Goal: Information Seeking & Learning: Learn about a topic

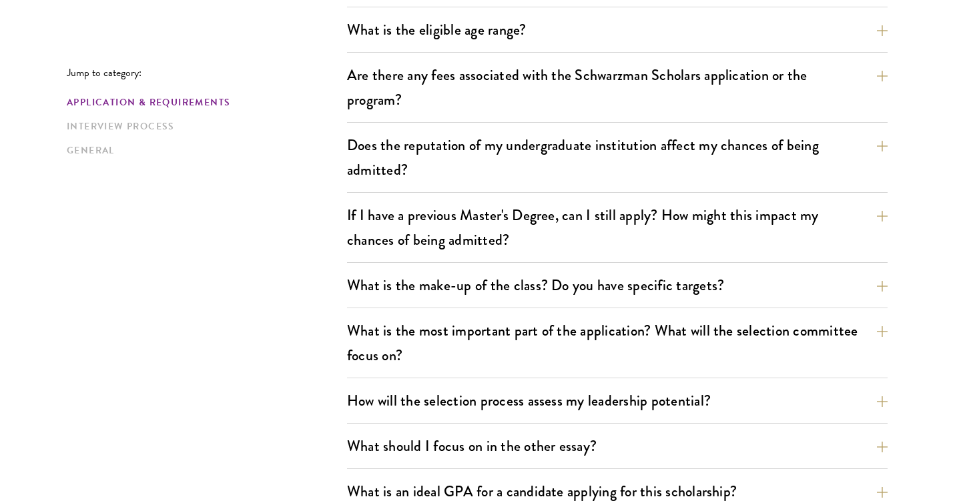
scroll to position [485, 0]
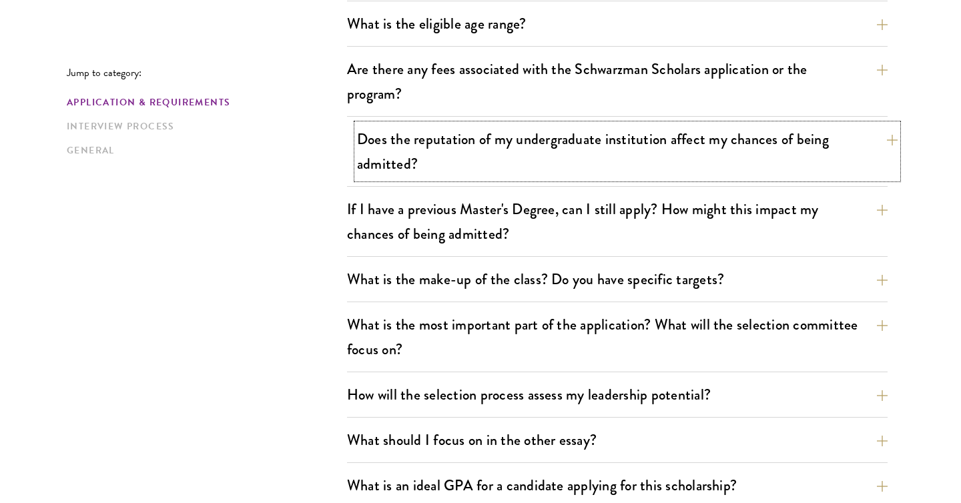
click at [441, 153] on button "Does the reputation of my undergraduate institution affect my chances of being …" at bounding box center [627, 151] width 541 height 55
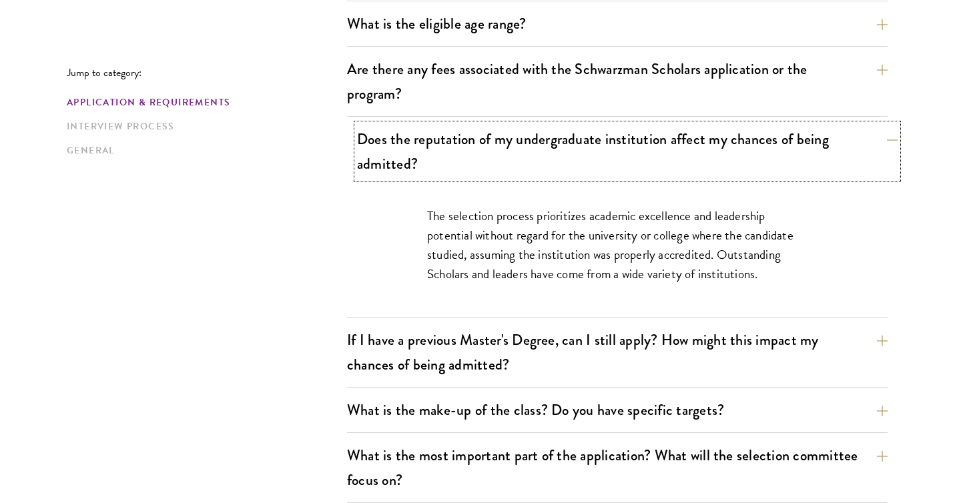
click at [441, 153] on button "Does the reputation of my undergraduate institution affect my chances of being …" at bounding box center [627, 151] width 541 height 55
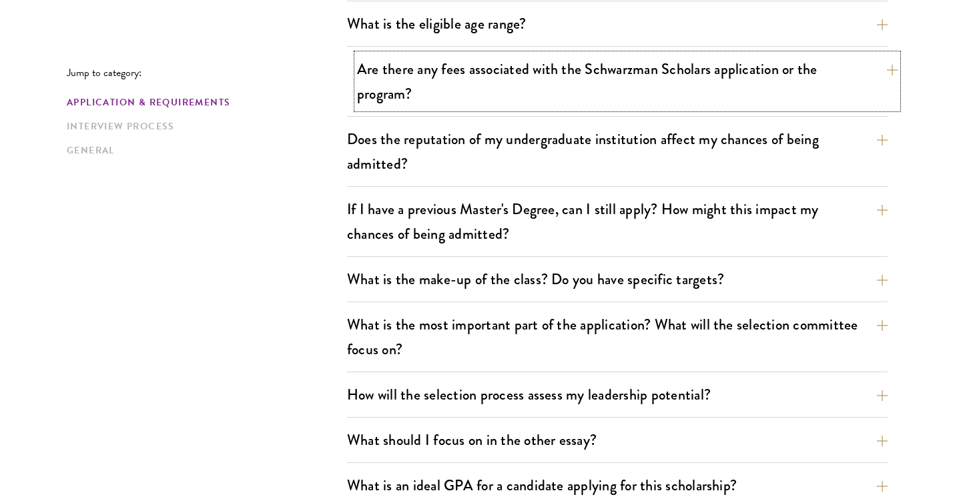
click at [402, 97] on button "Are there any fees associated with the Schwarzman Scholars application or the p…" at bounding box center [627, 81] width 541 height 55
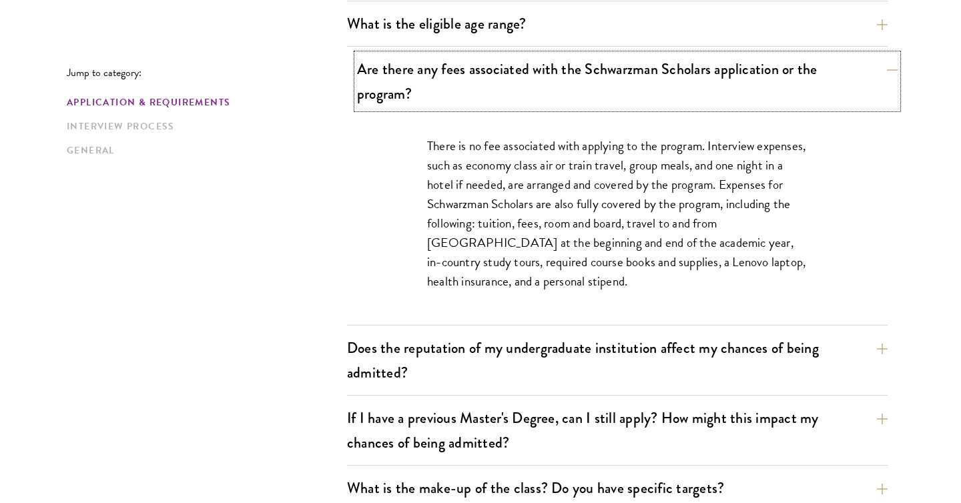
click at [402, 97] on button "Are there any fees associated with the Schwarzman Scholars application or the p…" at bounding box center [627, 81] width 541 height 55
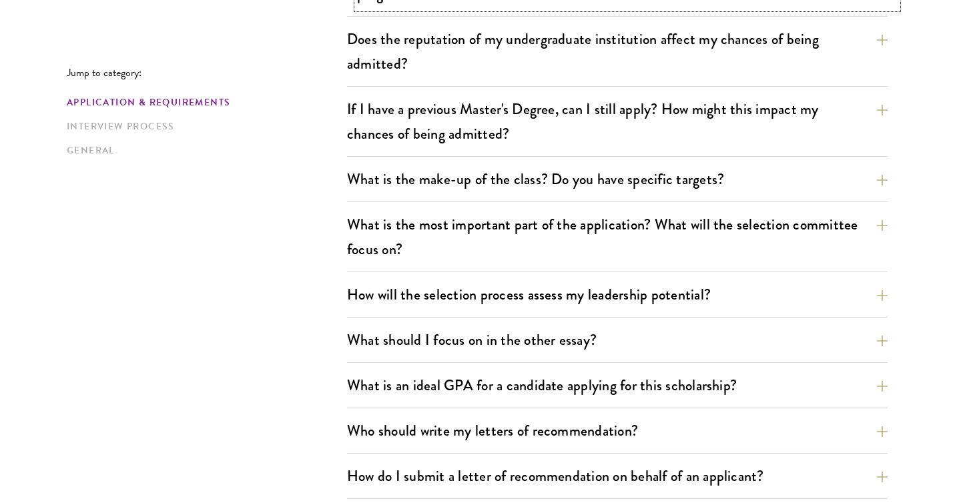
scroll to position [597, 0]
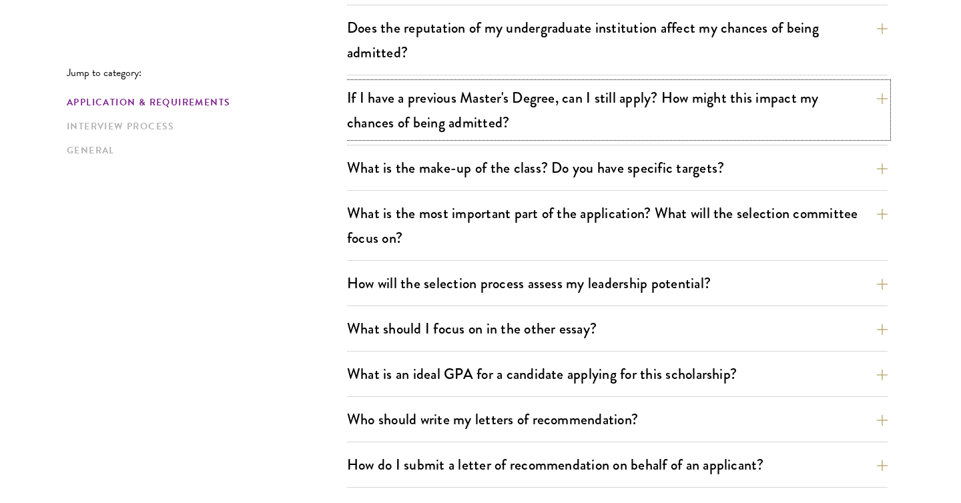
click at [402, 97] on button "If I have a previous Master's Degree, can I still apply? How might this impact …" at bounding box center [617, 110] width 541 height 55
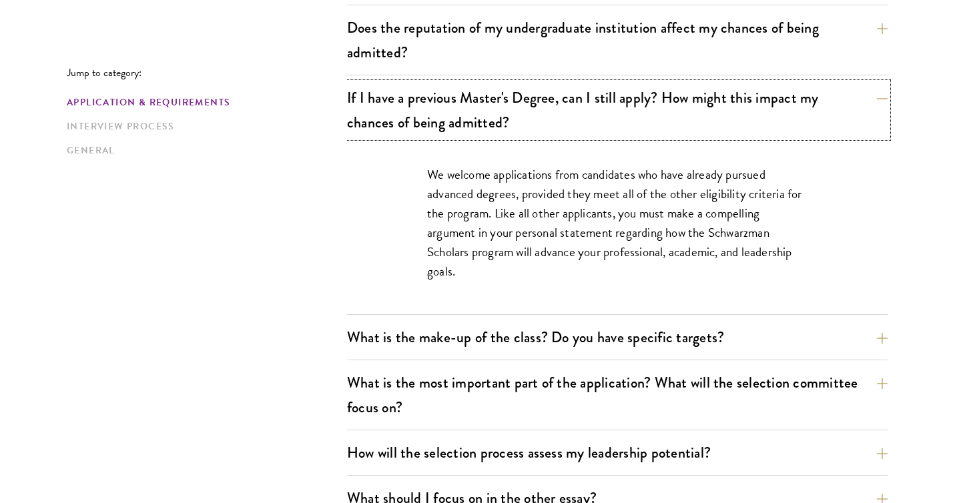
click at [402, 97] on button "If I have a previous Master's Degree, can I still apply? How might this impact …" at bounding box center [617, 110] width 541 height 55
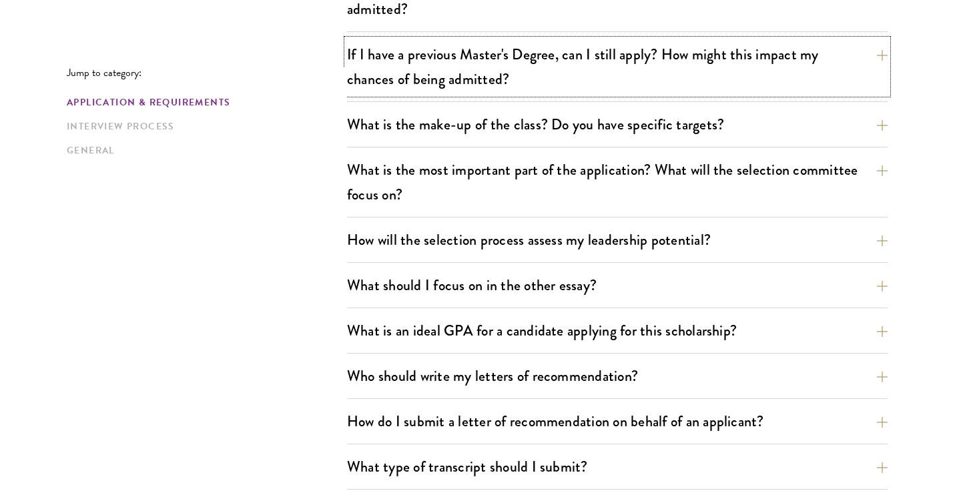
scroll to position [653, 0]
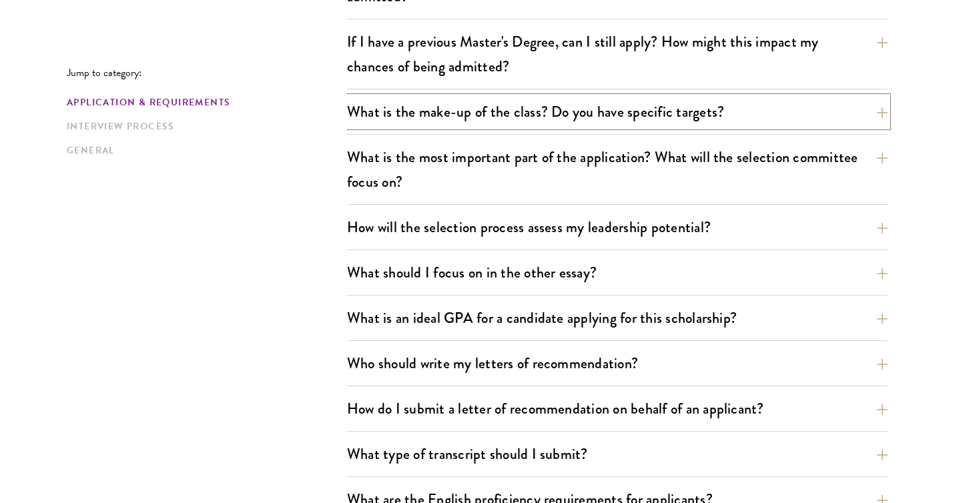
click at [402, 97] on button "What is the make-up of the class? Do you have specific targets?" at bounding box center [617, 112] width 541 height 30
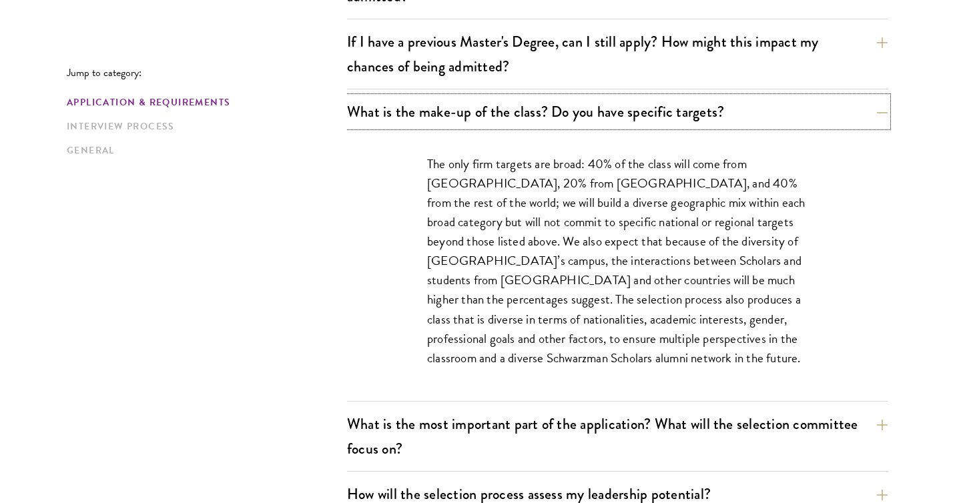
click at [402, 97] on button "What is the make-up of the class? Do you have specific targets?" at bounding box center [617, 112] width 541 height 30
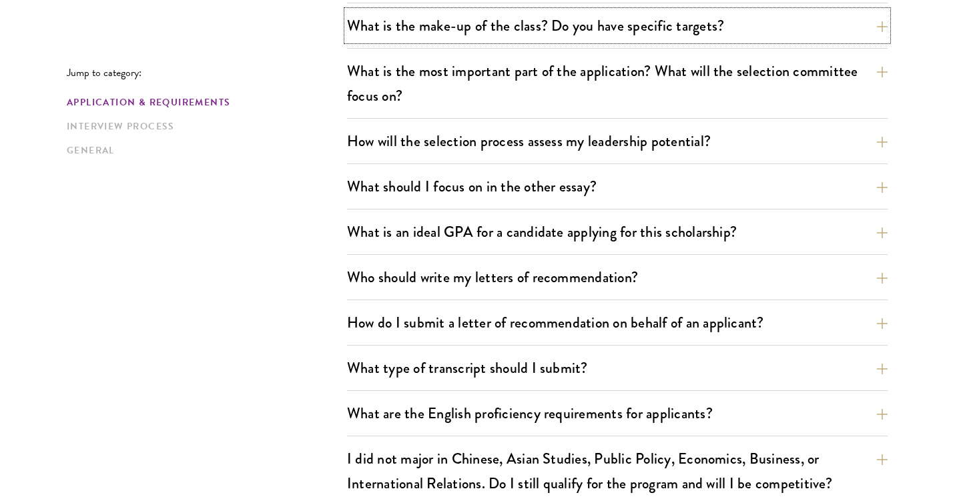
scroll to position [740, 0]
click at [402, 97] on button "What is the most important part of the application? What will the selection com…" at bounding box center [617, 82] width 541 height 55
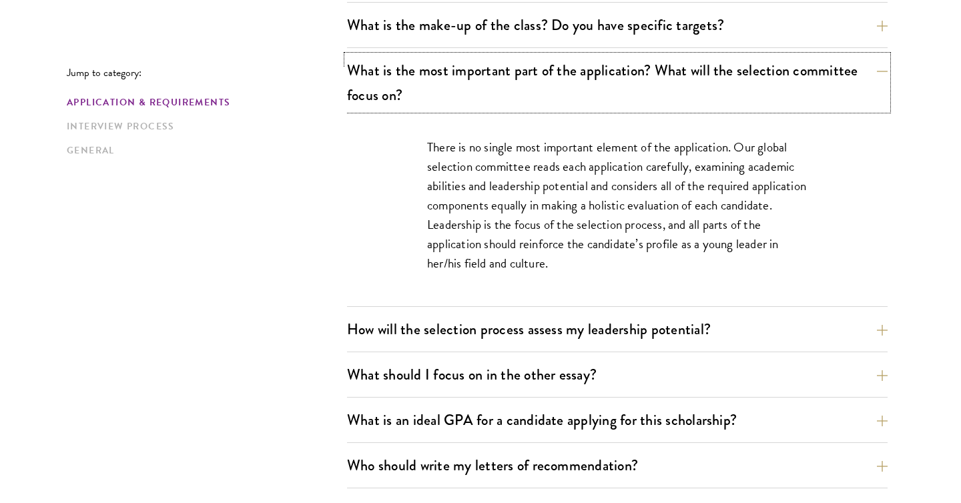
click at [402, 97] on button "What is the most important part of the application? What will the selection com…" at bounding box center [617, 82] width 541 height 55
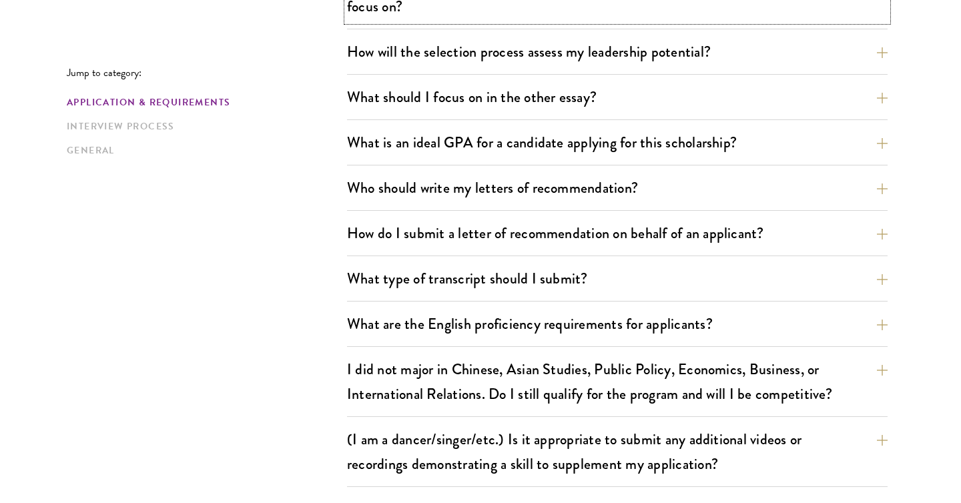
scroll to position [829, 0]
click at [419, 57] on button "How will the selection process assess my leadership potential?" at bounding box center [627, 51] width 541 height 30
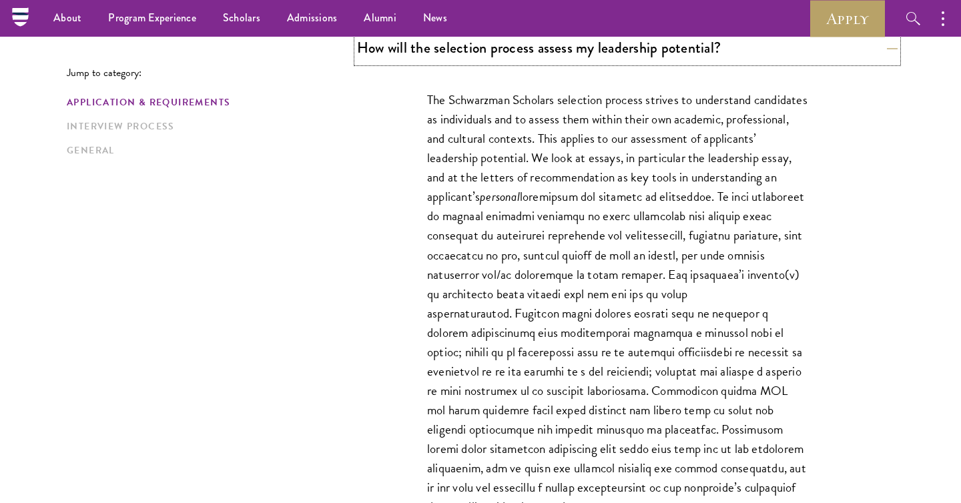
scroll to position [828, 0]
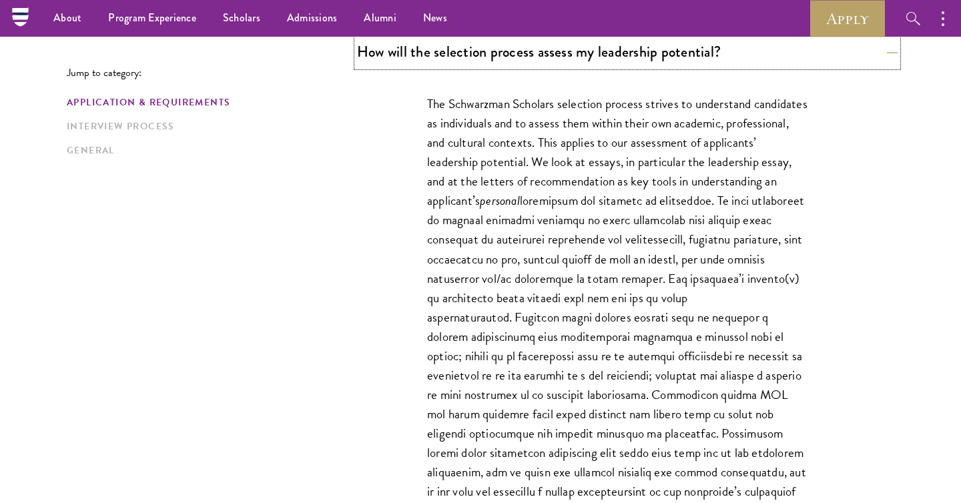
click at [419, 63] on button "How will the selection process assess my leadership potential?" at bounding box center [627, 52] width 541 height 30
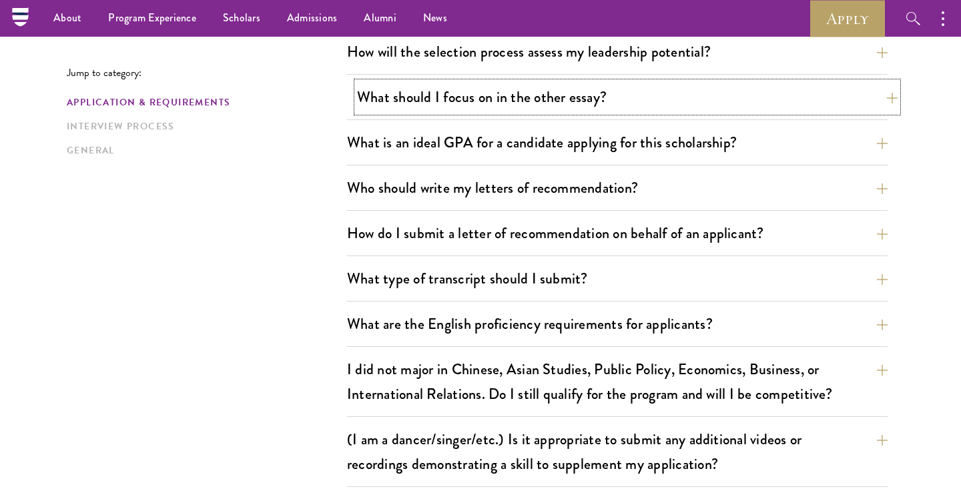
click at [503, 108] on button "What should I focus on in the other essay?" at bounding box center [627, 97] width 541 height 30
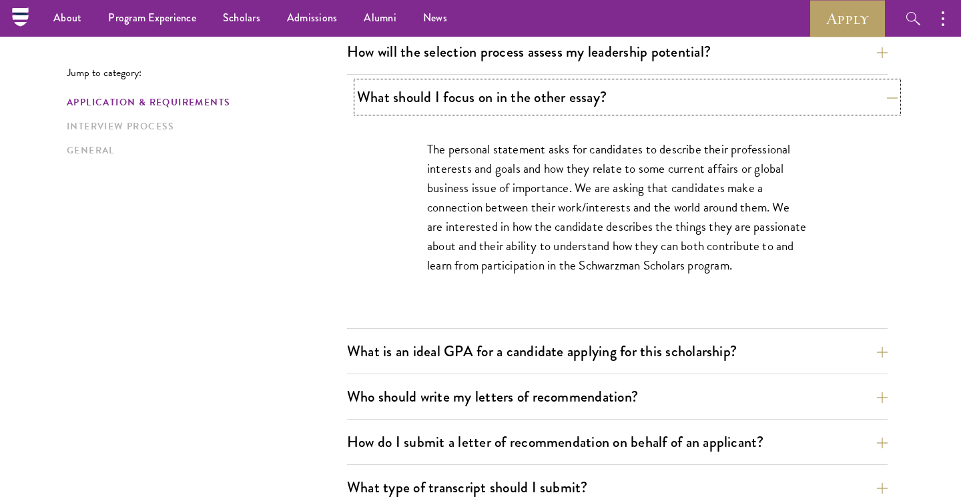
click at [503, 108] on button "What should I focus on in the other essay?" at bounding box center [627, 97] width 541 height 30
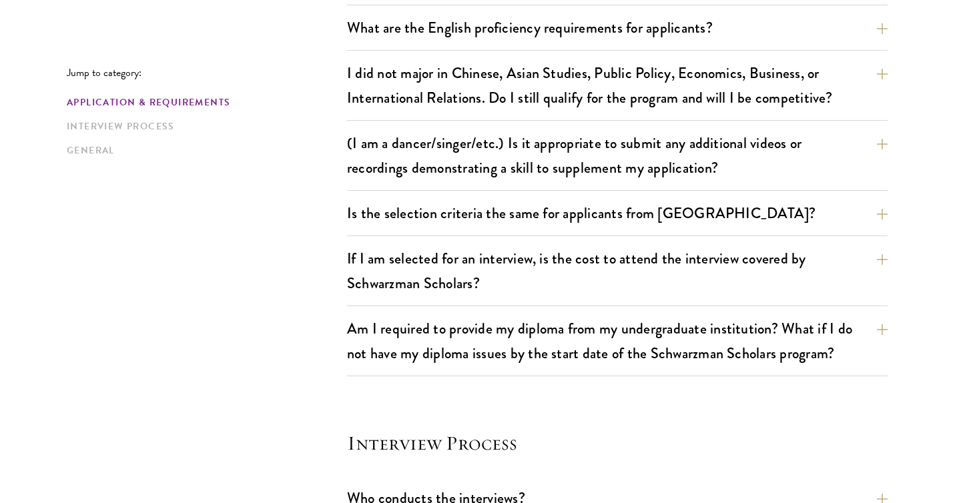
scroll to position [1127, 0]
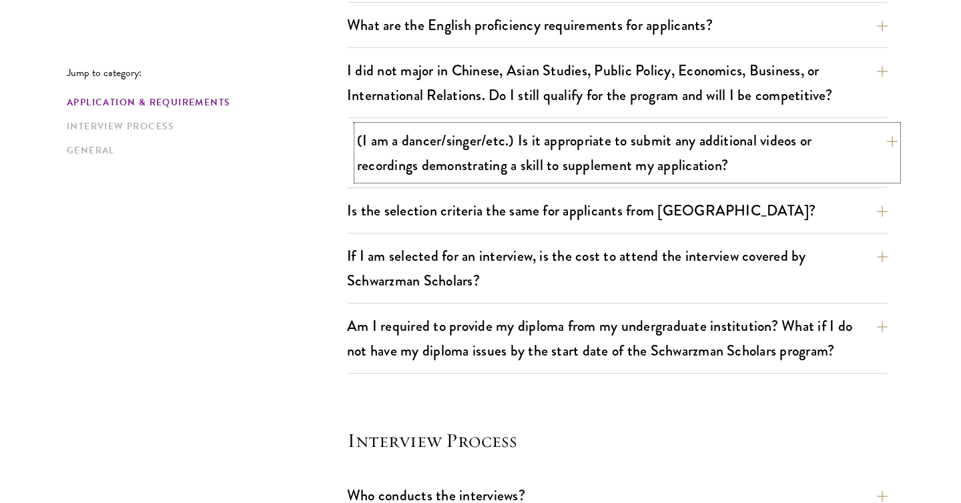
click at [508, 148] on button "(I am a dancer/singer/etc.) Is it appropriate to submit any additional videos o…" at bounding box center [627, 152] width 541 height 55
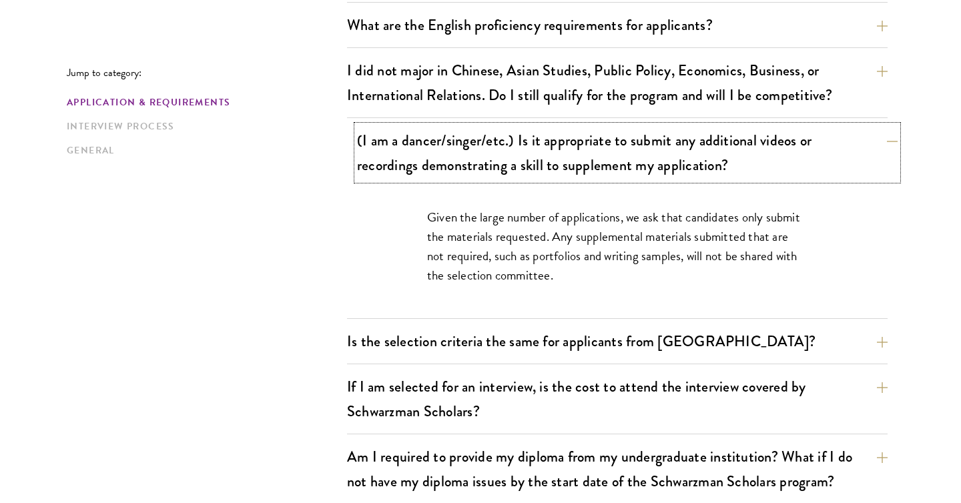
click at [508, 148] on button "(I am a dancer/singer/etc.) Is it appropriate to submit any additional videos o…" at bounding box center [627, 152] width 541 height 55
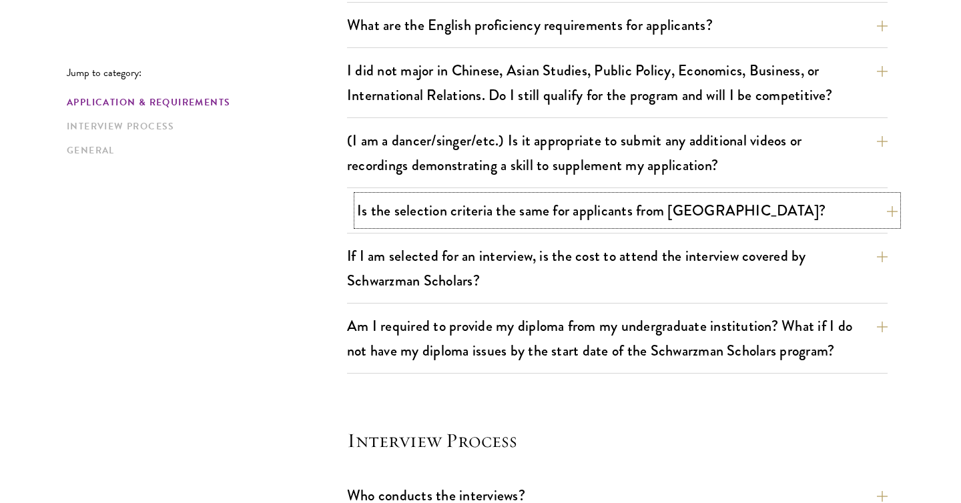
click at [521, 204] on button "Is the selection criteria the same for applicants from [GEOGRAPHIC_DATA]?" at bounding box center [627, 211] width 541 height 30
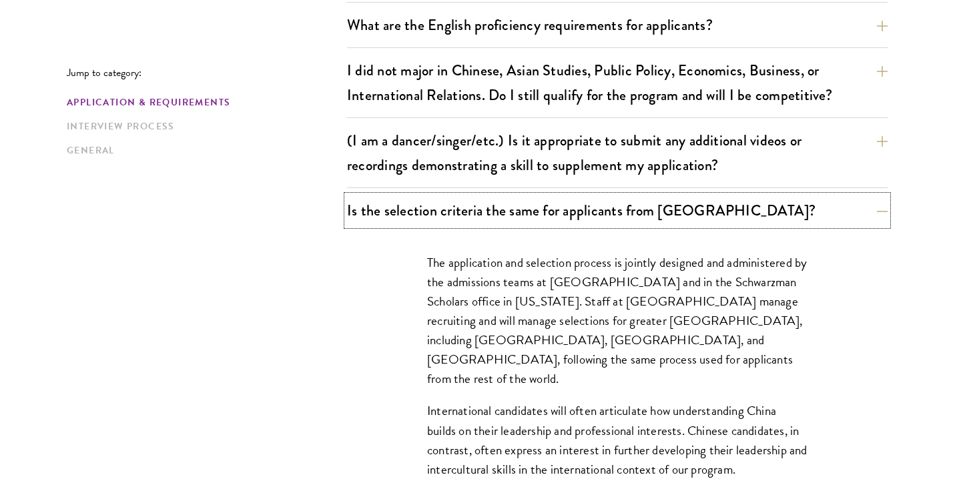
drag, startPoint x: 521, startPoint y: 204, endPoint x: 527, endPoint y: 310, distance: 106.3
click at [527, 310] on div "Is the selection criteria the same for applicants from [GEOGRAPHIC_DATA]? The a…" at bounding box center [617, 355] width 541 height 318
click at [527, 310] on p "The application and selection process is jointly designed and administered by t…" at bounding box center [617, 320] width 380 height 135
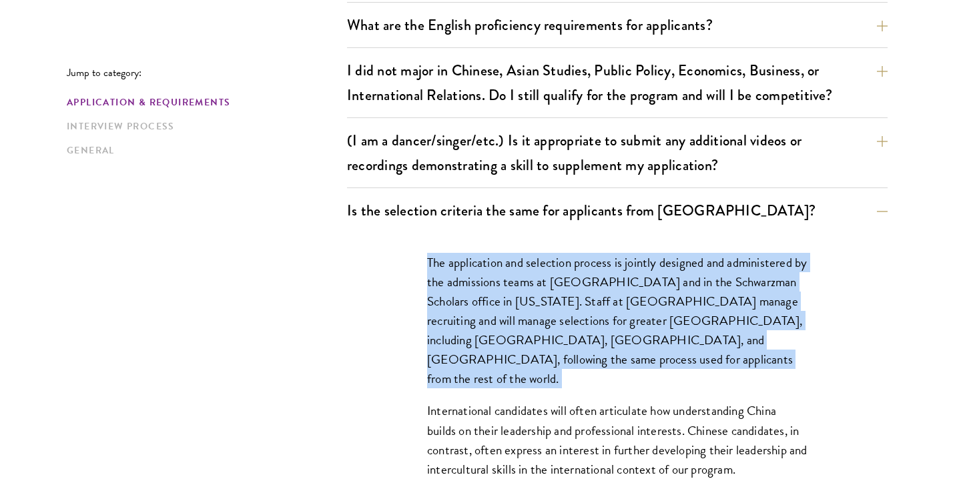
click at [527, 310] on p "The application and selection process is jointly designed and administered by t…" at bounding box center [617, 320] width 380 height 135
click at [526, 310] on p "The application and selection process is jointly designed and administered by t…" at bounding box center [617, 320] width 380 height 135
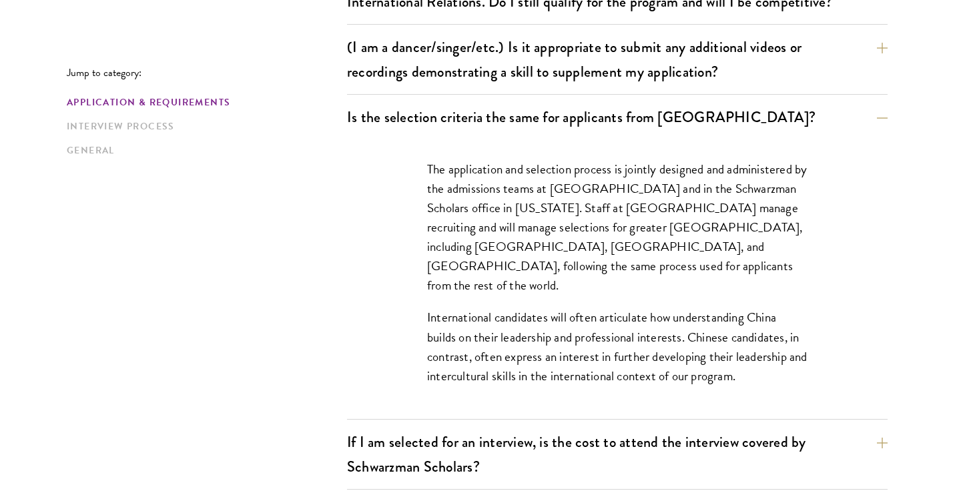
scroll to position [1231, 0]
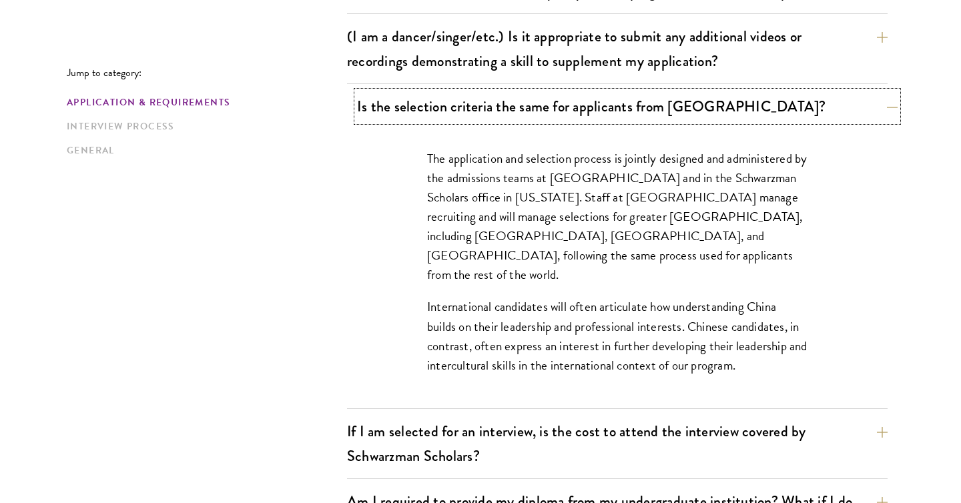
click at [523, 107] on button "Is the selection criteria the same for applicants from [GEOGRAPHIC_DATA]?" at bounding box center [627, 106] width 541 height 30
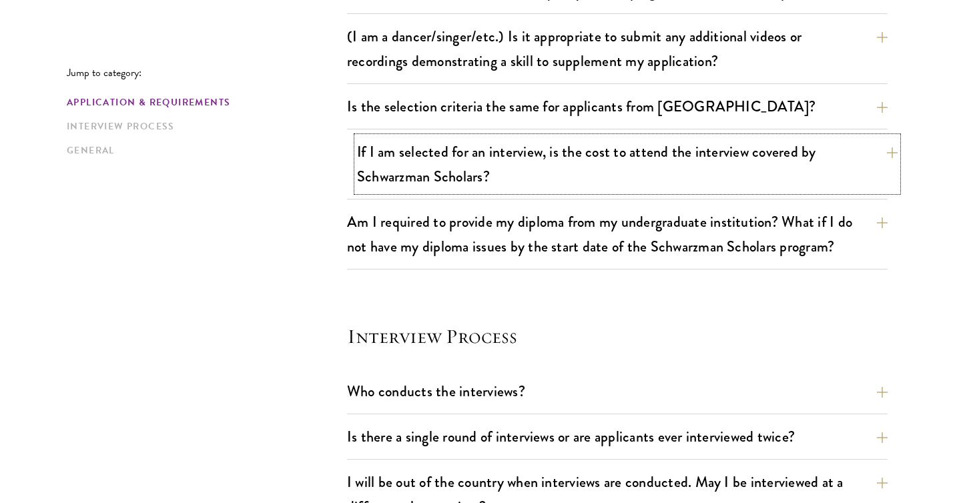
click at [519, 153] on button "If I am selected for an interview, is the cost to attend the interview covered …" at bounding box center [627, 164] width 541 height 55
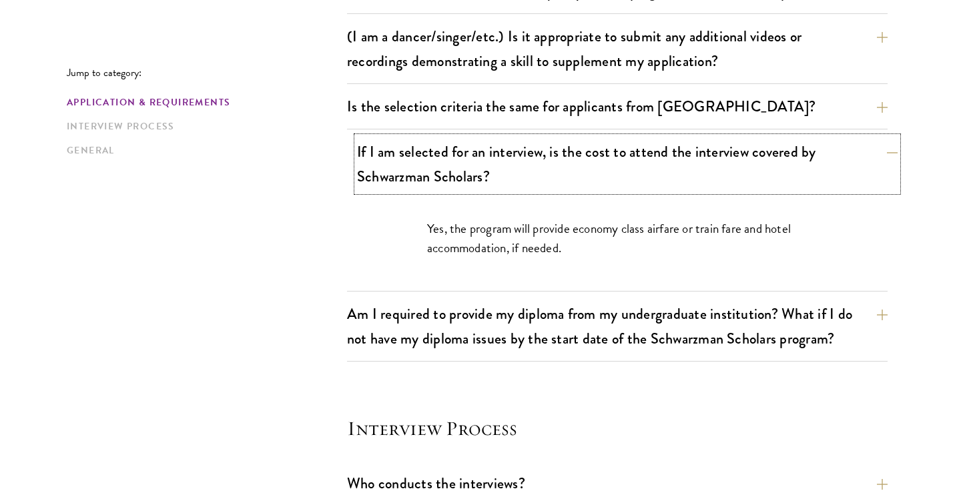
click at [519, 153] on button "If I am selected for an interview, is the cost to attend the interview covered …" at bounding box center [627, 164] width 541 height 55
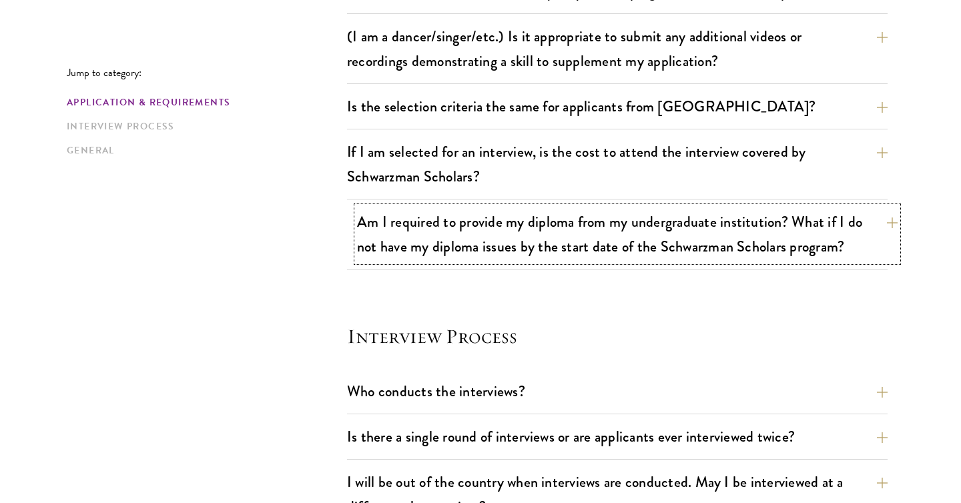
click at [519, 229] on button "Am I required to provide my diploma from my undergraduate institution? What if …" at bounding box center [627, 234] width 541 height 55
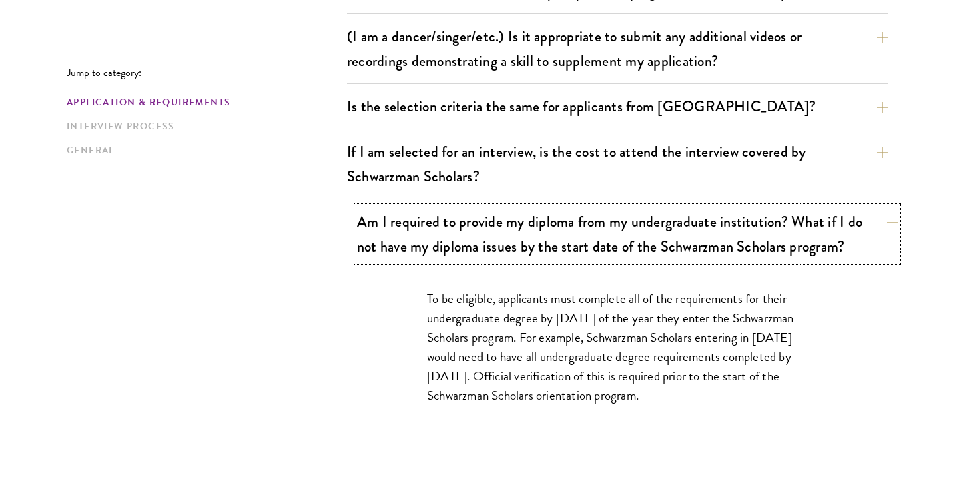
click at [518, 228] on button "Am I required to provide my diploma from my undergraduate institution? What if …" at bounding box center [627, 234] width 541 height 55
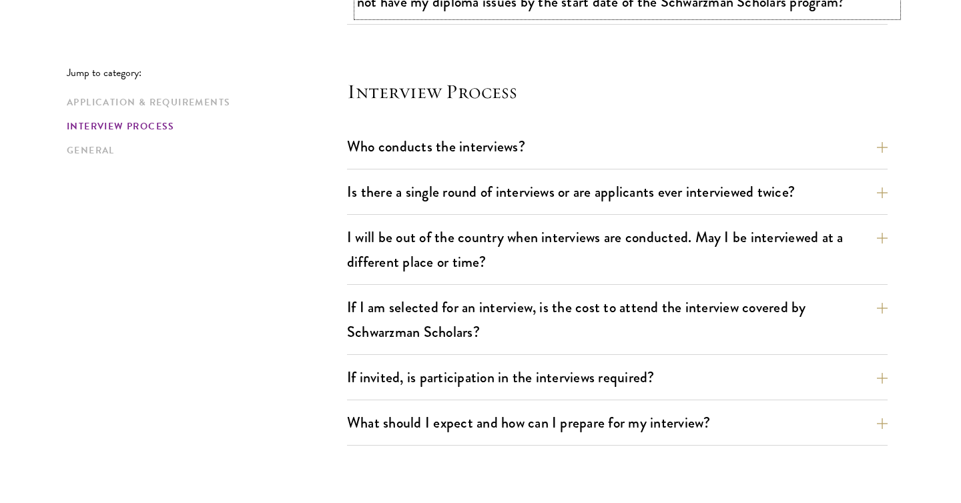
scroll to position [1478, 0]
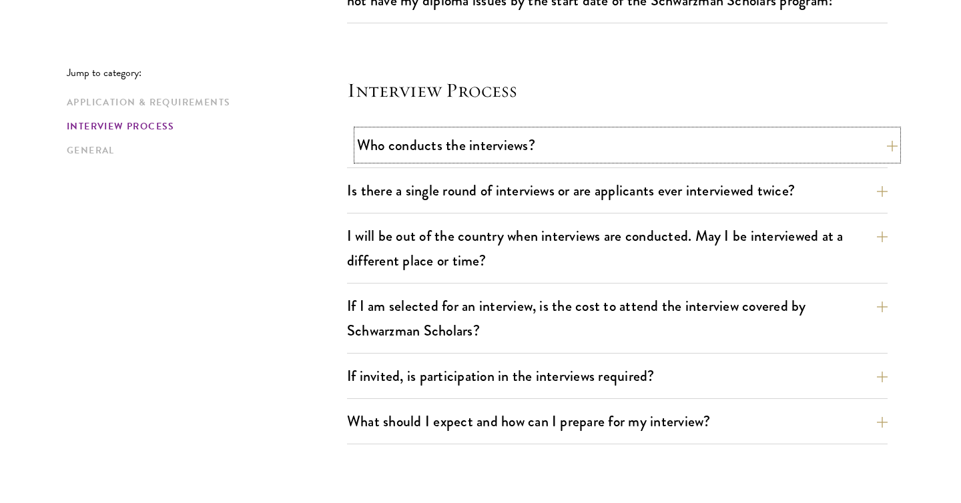
click at [524, 149] on button "Who conducts the interviews?" at bounding box center [627, 145] width 541 height 30
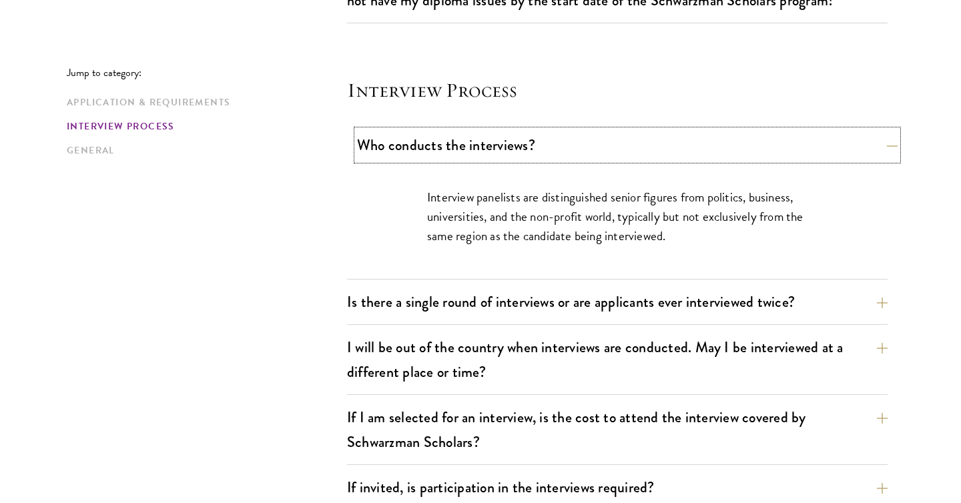
click at [524, 149] on button "Who conducts the interviews?" at bounding box center [627, 145] width 541 height 30
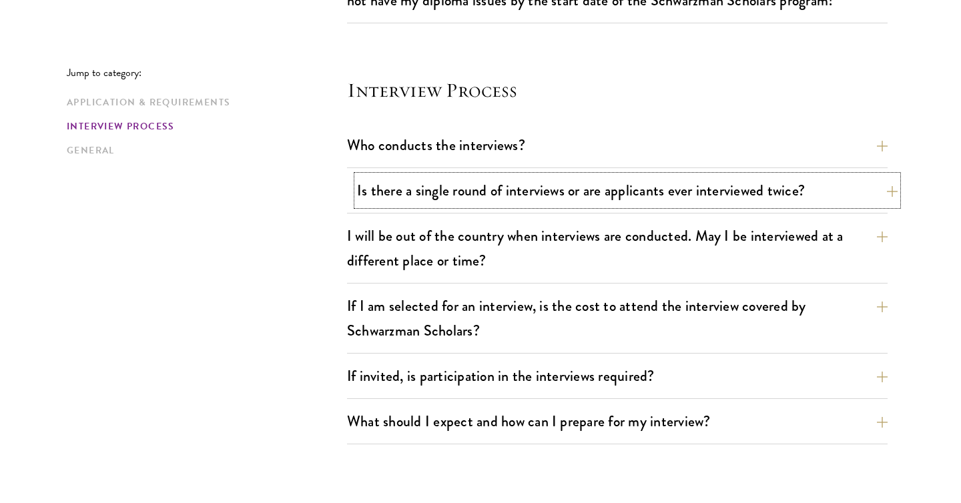
click at [533, 197] on button "Is there a single round of interviews or are applicants ever interviewed twice?" at bounding box center [627, 191] width 541 height 30
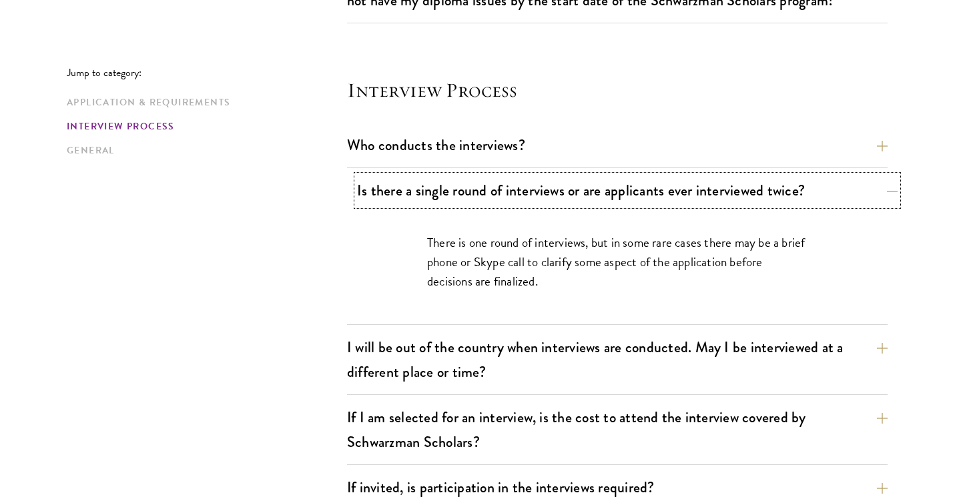
click at [533, 197] on button "Is there a single round of interviews or are applicants ever interviewed twice?" at bounding box center [627, 191] width 541 height 30
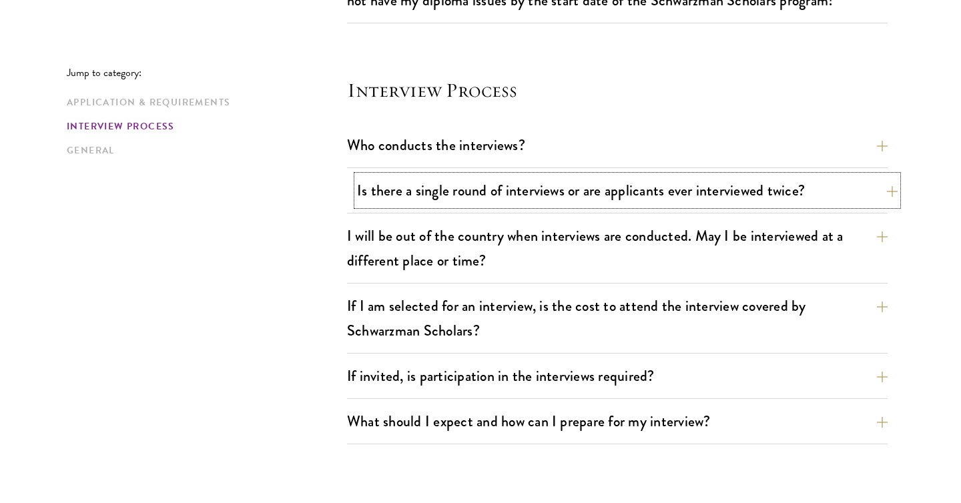
click at [533, 197] on button "Is there a single round of interviews or are applicants ever interviewed twice?" at bounding box center [627, 191] width 541 height 30
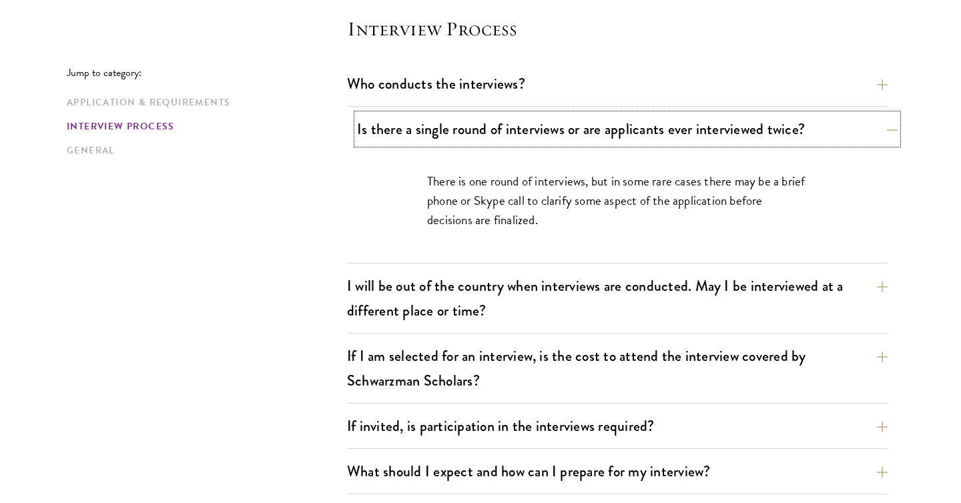
scroll to position [1540, 0]
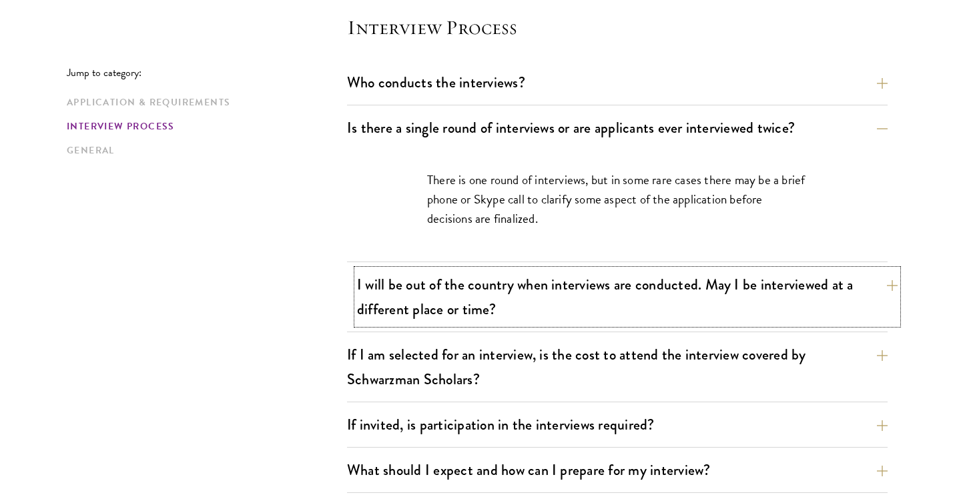
click at [760, 280] on button "I will be out of the country when interviews are conducted. May I be interviewe…" at bounding box center [627, 297] width 541 height 55
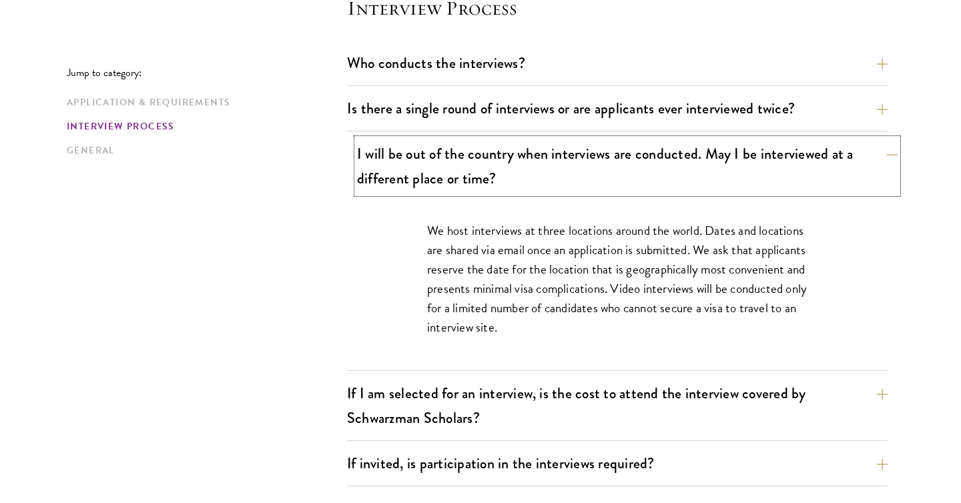
scroll to position [1562, 0]
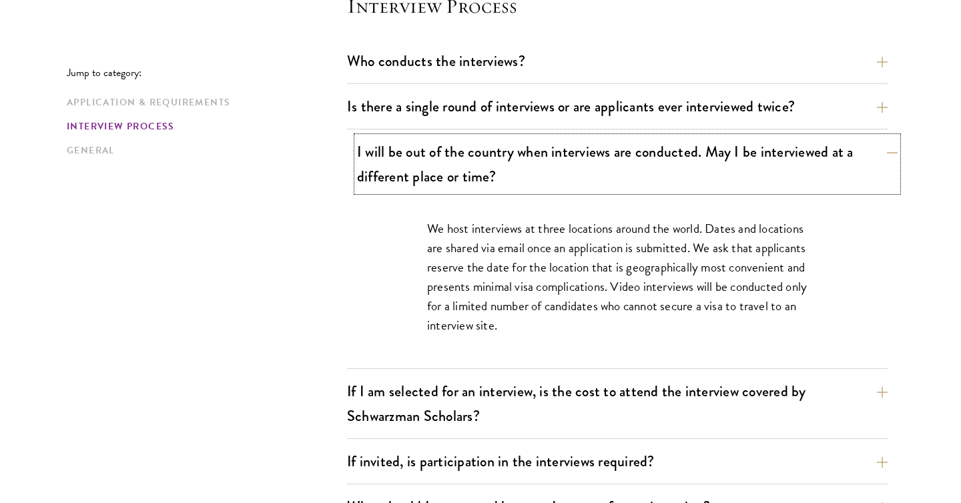
click at [702, 168] on button "I will be out of the country when interviews are conducted. May I be interviewe…" at bounding box center [627, 164] width 541 height 55
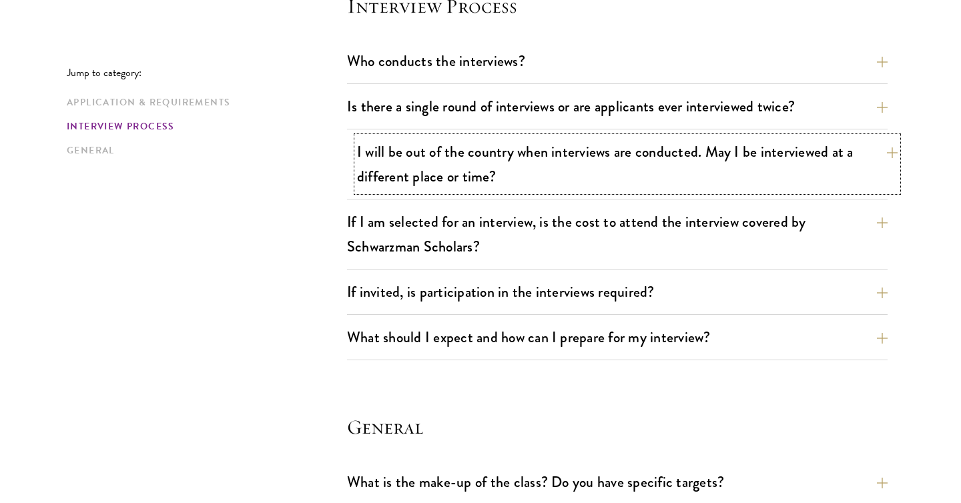
click at [677, 137] on button "I will be out of the country when interviews are conducted. May I be interviewe…" at bounding box center [627, 164] width 541 height 55
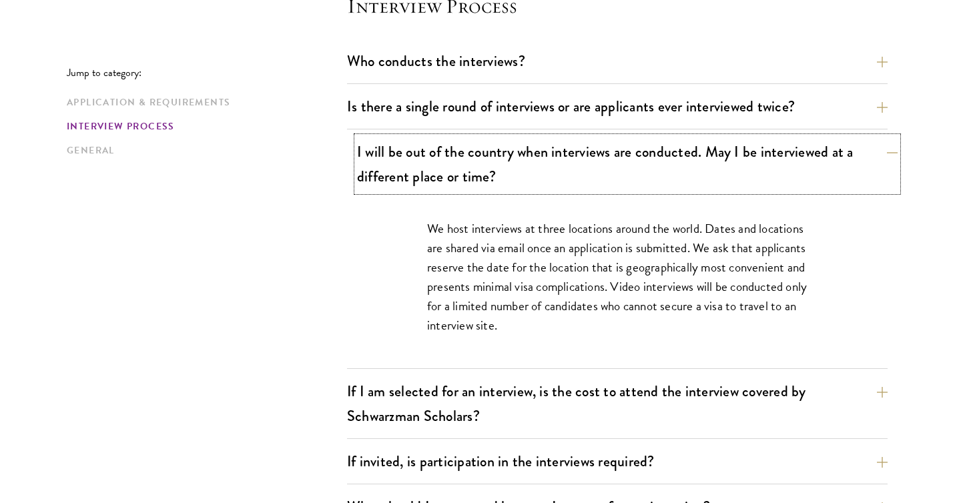
click at [677, 137] on button "I will be out of the country when interviews are conducted. May I be interviewe…" at bounding box center [627, 164] width 541 height 55
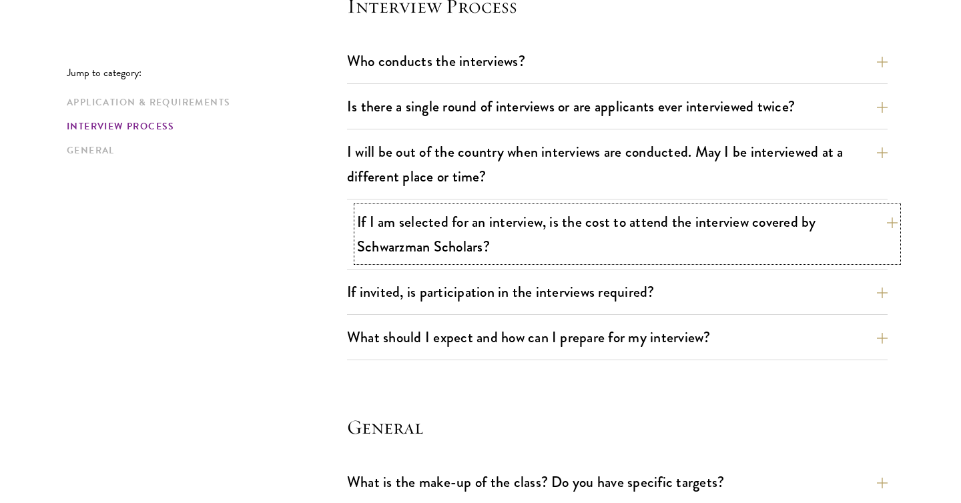
click at [651, 232] on button "If I am selected for an interview, is the cost to attend the interview covered …" at bounding box center [627, 234] width 541 height 55
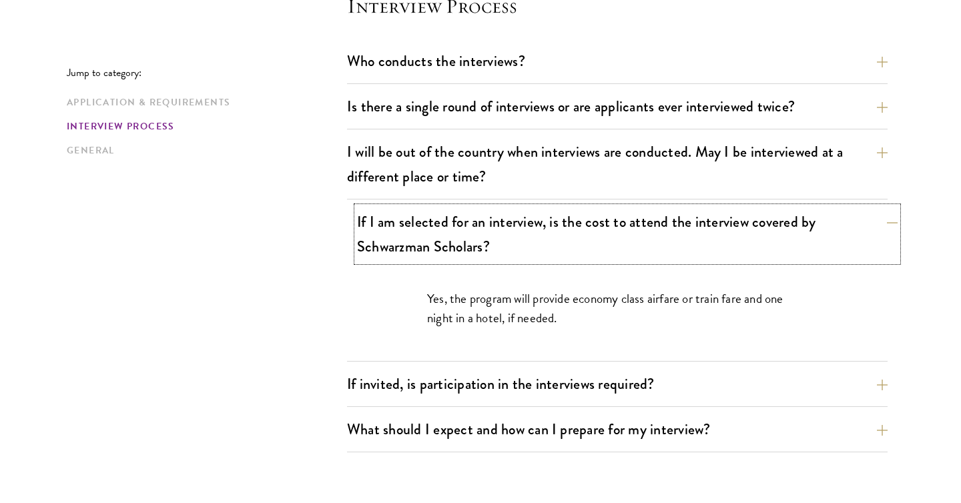
click at [651, 232] on button "If I am selected for an interview, is the cost to attend the interview covered …" at bounding box center [627, 234] width 541 height 55
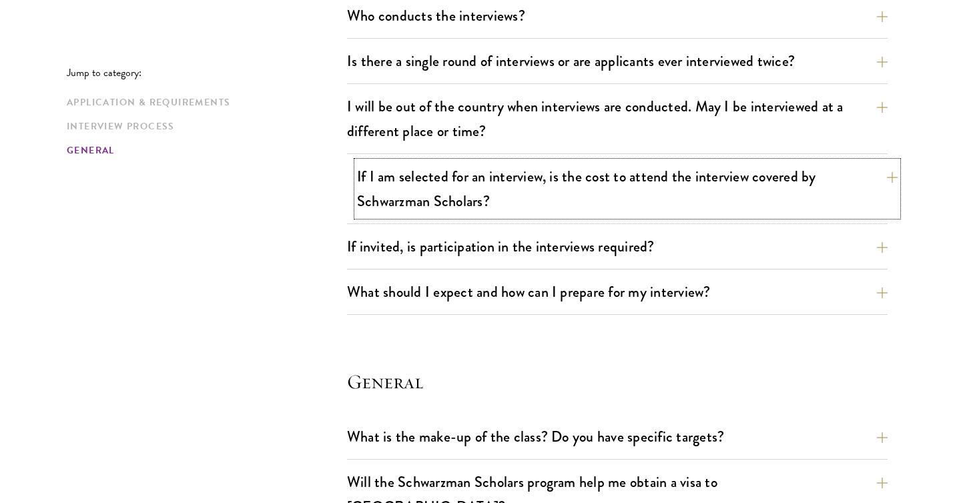
scroll to position [1614, 0]
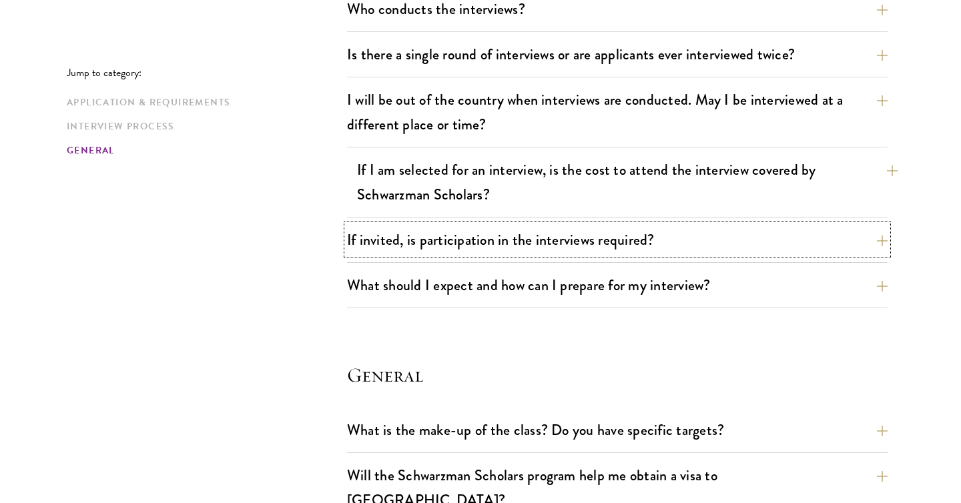
click at [651, 232] on button "If invited, is participation in the interviews required?" at bounding box center [617, 240] width 541 height 30
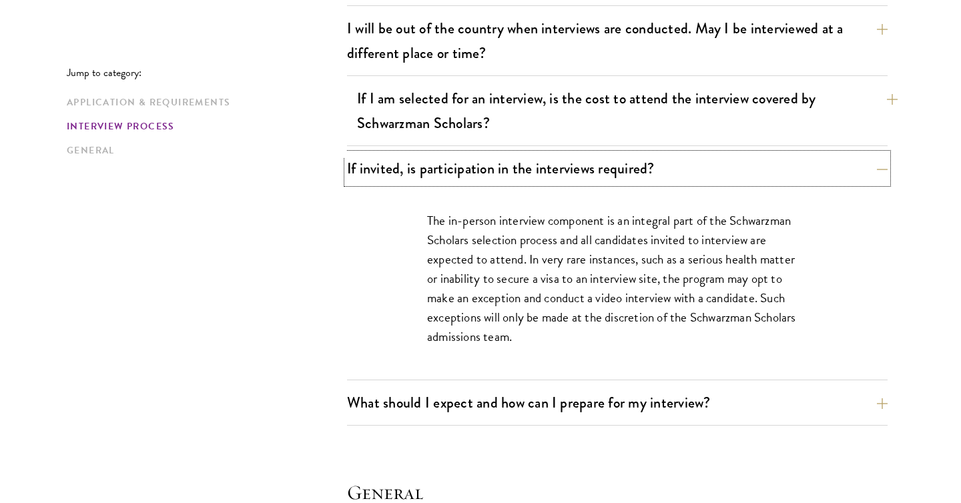
scroll to position [1695, 0]
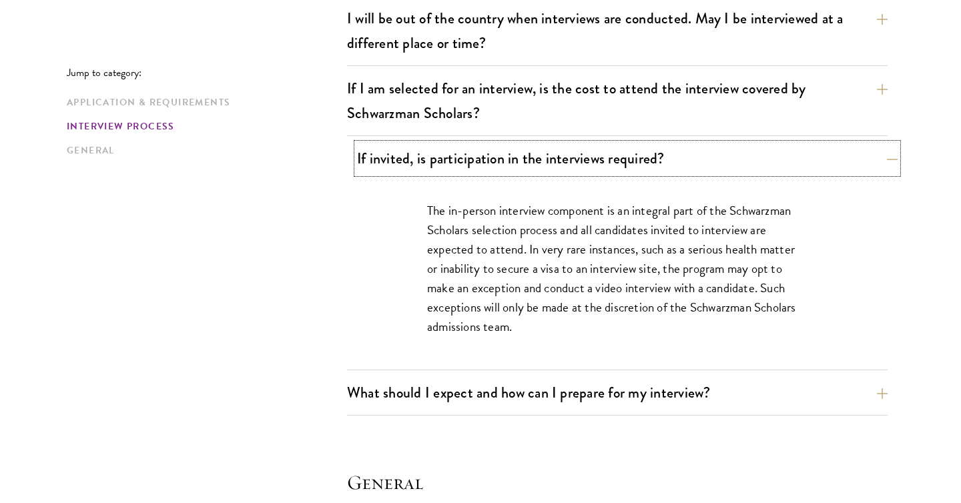
click at [623, 168] on button "If invited, is participation in the interviews required?" at bounding box center [627, 159] width 541 height 30
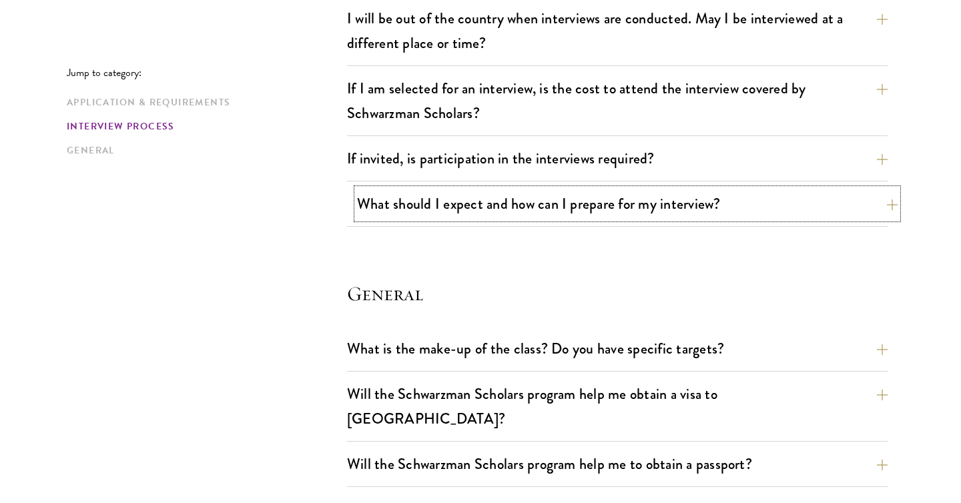
click at [618, 199] on button "What should I expect and how can I prepare for my interview?" at bounding box center [627, 204] width 541 height 30
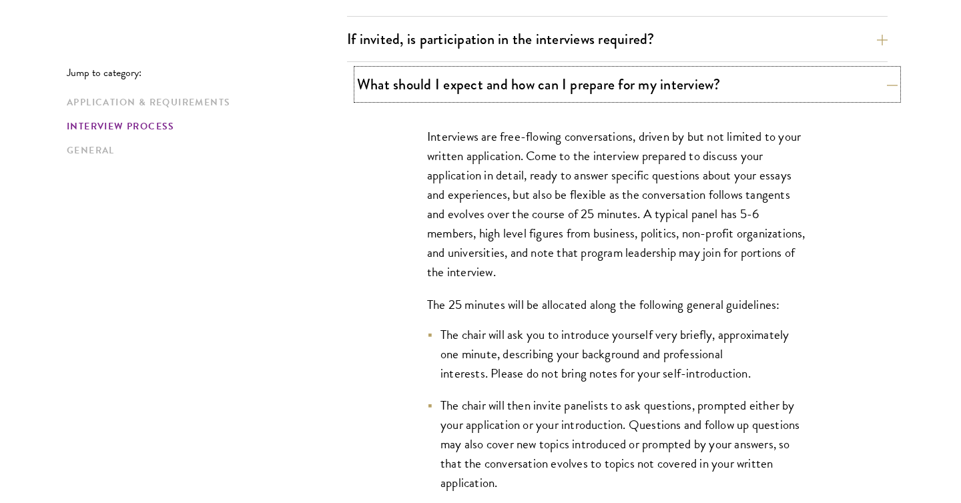
scroll to position [1819, 0]
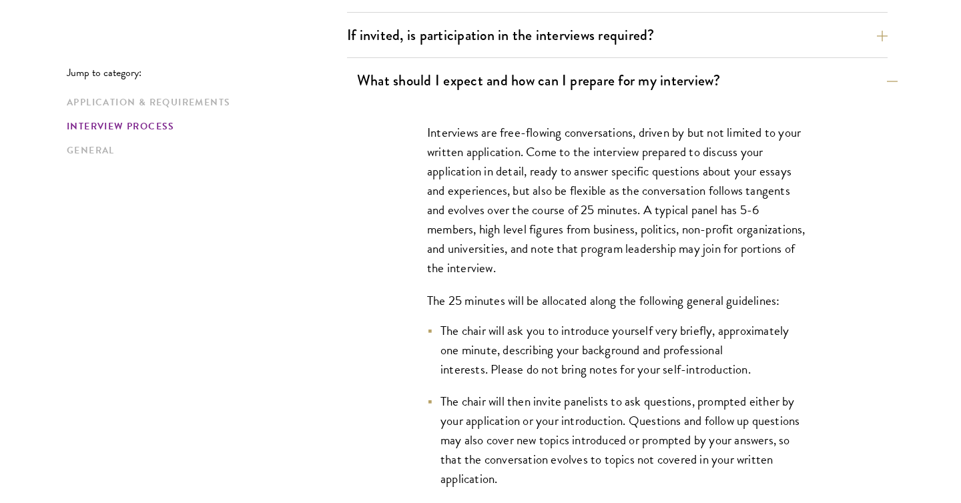
click at [618, 199] on p "Interviews are free-flowing conversations, driven by but not limited to your wr…" at bounding box center [617, 201] width 380 height 156
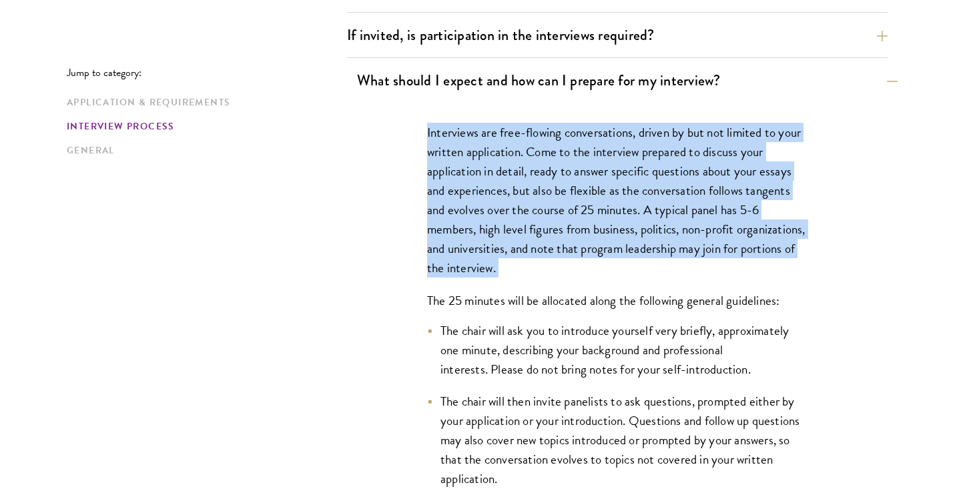
click at [618, 199] on p "Interviews are free-flowing conversations, driven by but not limited to your wr…" at bounding box center [617, 201] width 380 height 156
click at [617, 198] on p "Interviews are free-flowing conversations, driven by but not limited to your wr…" at bounding box center [617, 201] width 380 height 156
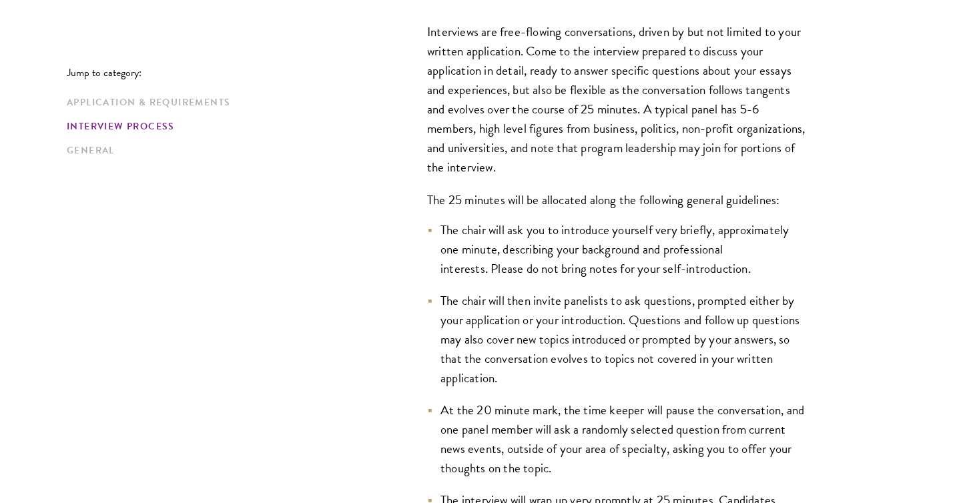
scroll to position [1919, 0]
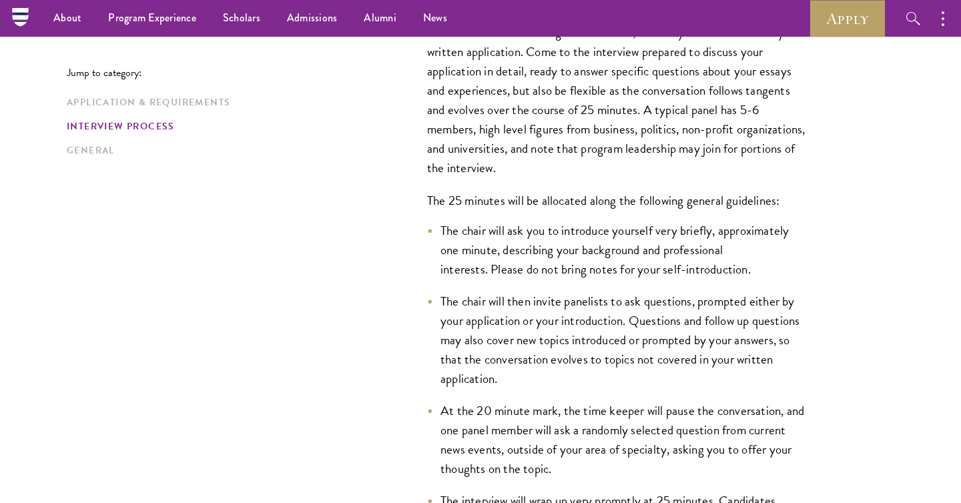
click at [537, 260] on li "The chair will ask you to introduce yourself very briefly, approximately one mi…" at bounding box center [617, 250] width 380 height 58
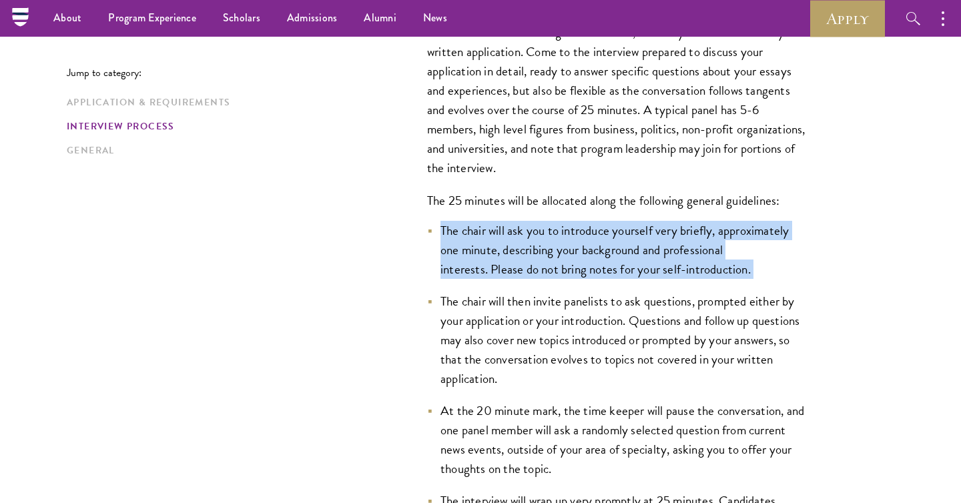
click at [537, 261] on li "The chair will ask you to introduce yourself very briefly, approximately one mi…" at bounding box center [617, 250] width 380 height 58
click at [537, 260] on li "The chair will ask you to introduce yourself very briefly, approximately one mi…" at bounding box center [617, 250] width 380 height 58
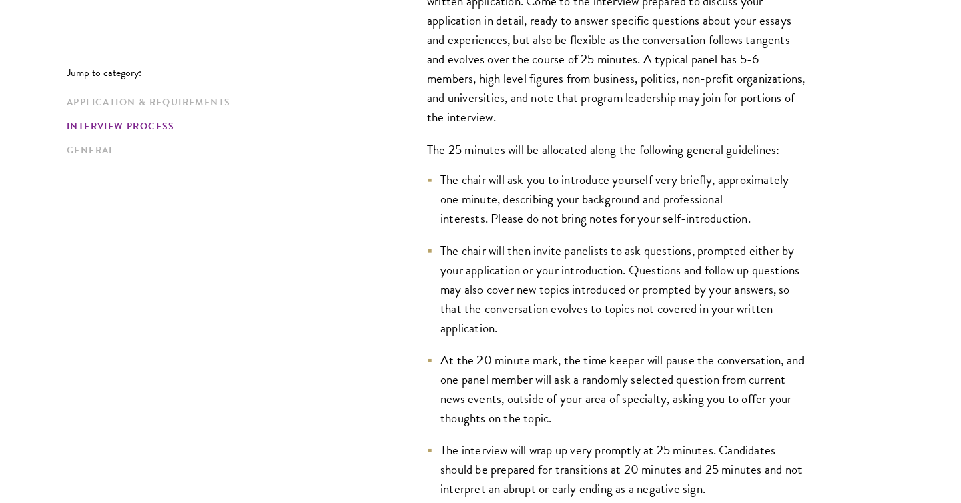
scroll to position [1976, 0]
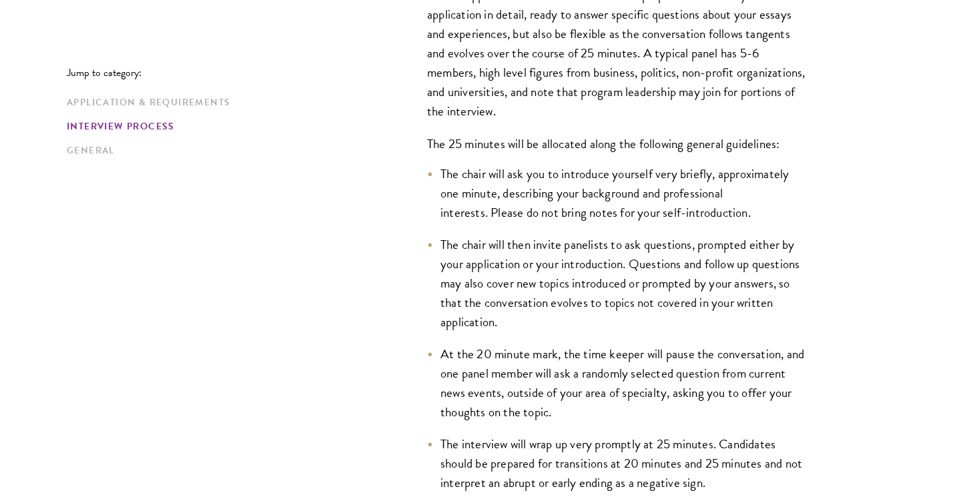
click at [537, 260] on li "The chair will then invite panelists to ask questions, prompted either by your …" at bounding box center [617, 283] width 380 height 97
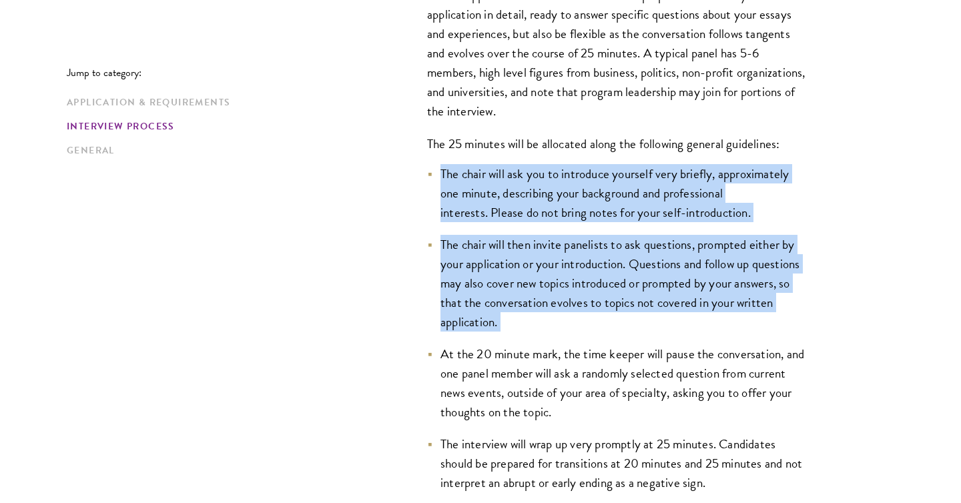
drag, startPoint x: 537, startPoint y: 260, endPoint x: 543, endPoint y: 196, distance: 64.4
click at [543, 196] on ul "The chair will ask you to introduce yourself very briefly, approximately one mi…" at bounding box center [617, 328] width 380 height 329
click at [543, 196] on li "The chair will ask you to introduce yourself very briefly, approximately one mi…" at bounding box center [617, 193] width 380 height 58
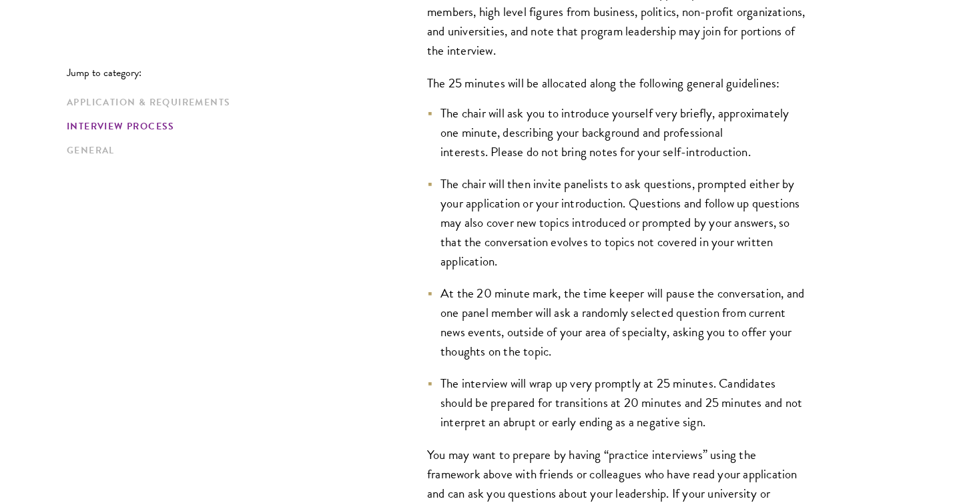
scroll to position [2037, 0]
click at [543, 196] on li "The chair will then invite panelists to ask questions, prompted either by your …" at bounding box center [617, 222] width 380 height 97
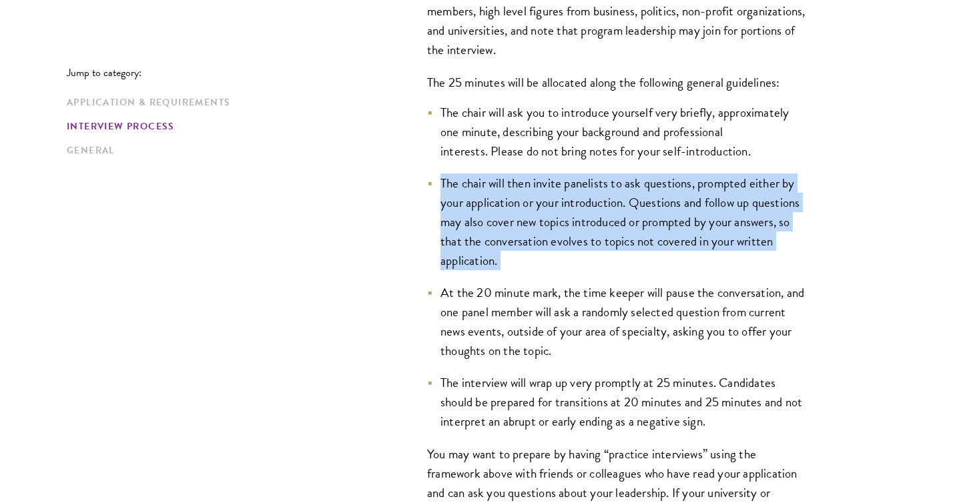
click at [543, 197] on li "The chair will then invite panelists to ask questions, prompted either by your …" at bounding box center [617, 222] width 380 height 97
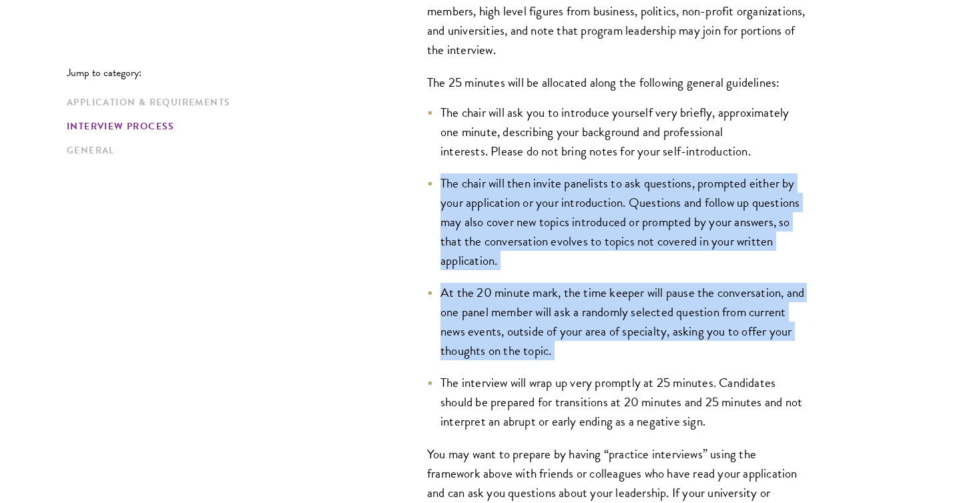
drag, startPoint x: 543, startPoint y: 198, endPoint x: 540, endPoint y: 302, distance: 104.2
click at [540, 302] on ul "The chair will ask you to introduce yourself very briefly, approximately one mi…" at bounding box center [617, 267] width 380 height 329
click at [540, 302] on li "At the 20 minute mark, the time keeper will pause the conversation, and one pan…" at bounding box center [617, 321] width 380 height 77
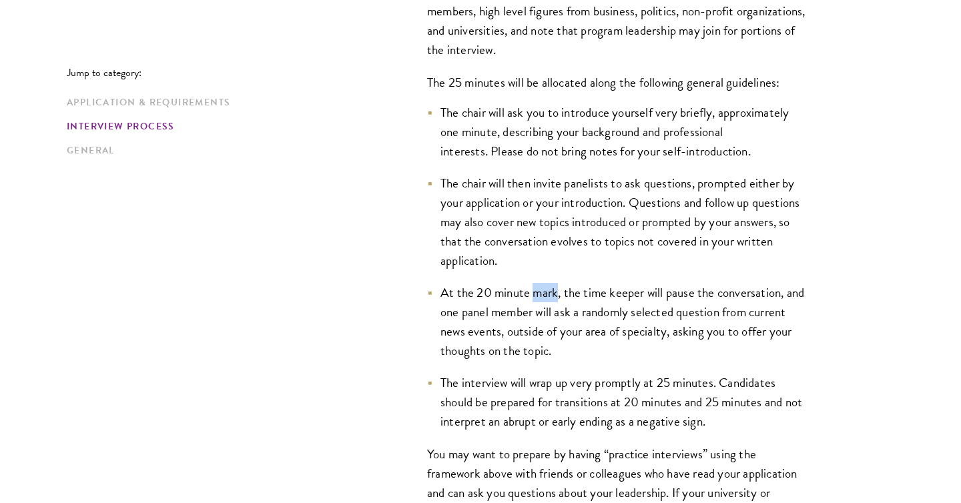
click at [540, 302] on li "At the 20 minute mark, the time keeper will pause the conversation, and one pan…" at bounding box center [617, 321] width 380 height 77
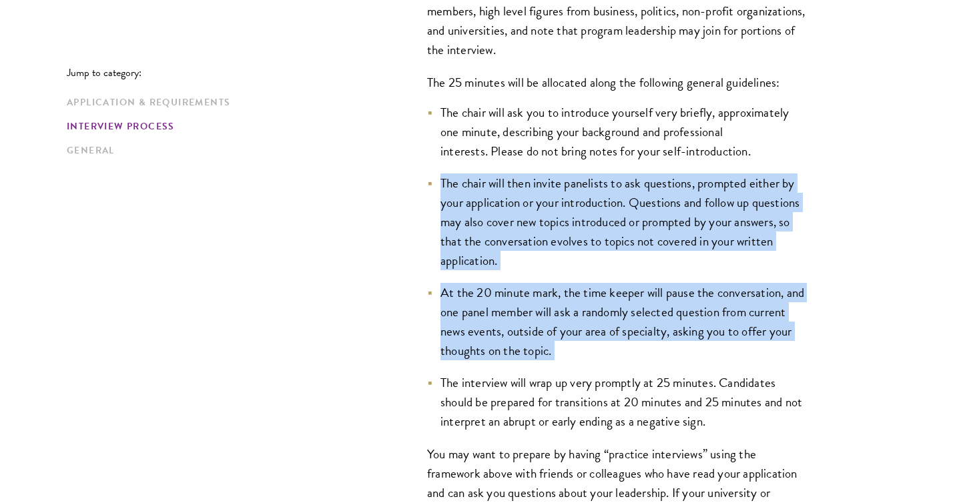
drag, startPoint x: 540, startPoint y: 300, endPoint x: 545, endPoint y: 263, distance: 37.7
click at [545, 263] on ul "The chair will ask you to introduce yourself very briefly, approximately one mi…" at bounding box center [617, 267] width 380 height 329
click at [545, 263] on li "The chair will then invite panelists to ask questions, prompted either by your …" at bounding box center [617, 222] width 380 height 97
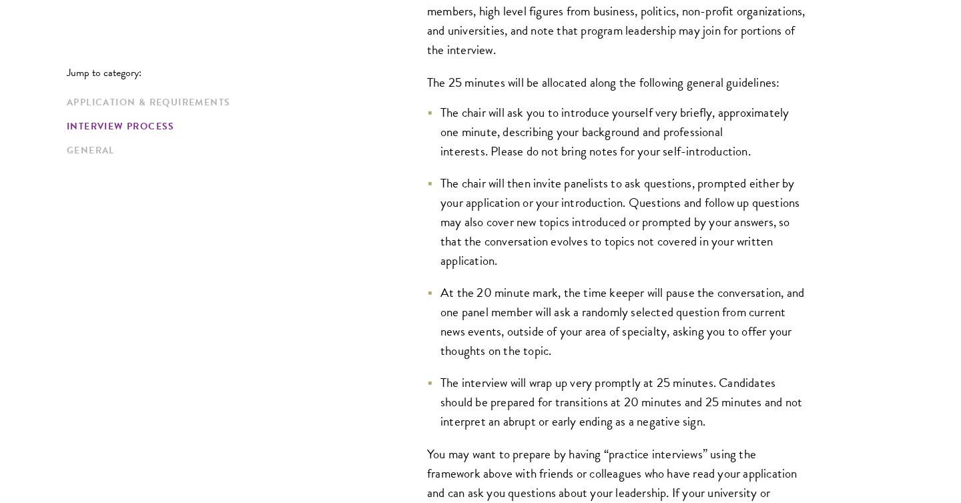
click at [545, 263] on li "The chair will then invite panelists to ask questions, prompted either by your …" at bounding box center [617, 222] width 380 height 97
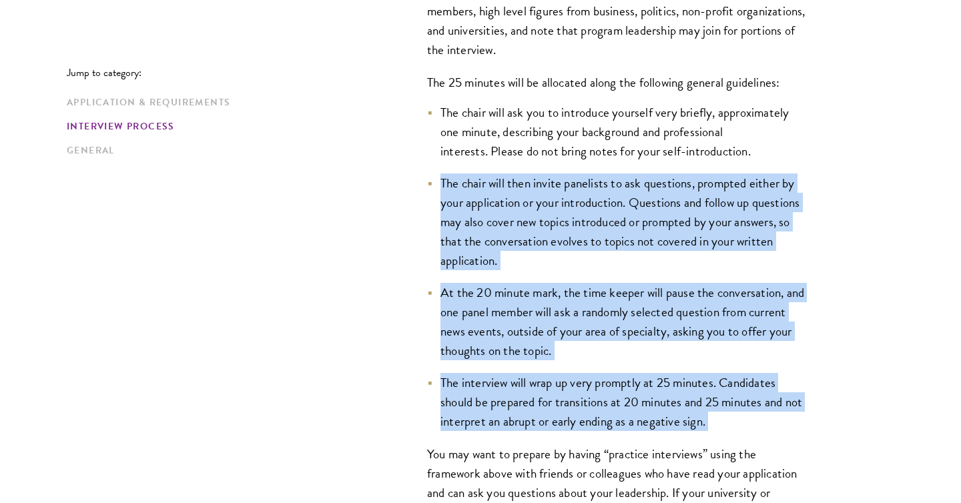
drag, startPoint x: 545, startPoint y: 264, endPoint x: 546, endPoint y: 374, distance: 110.1
click at [546, 374] on ul "The chair will ask you to introduce yourself very briefly, approximately one mi…" at bounding box center [617, 267] width 380 height 329
click at [546, 374] on li "The interview will wrap up very promptly at 25 minutes. Candidates should be pr…" at bounding box center [617, 402] width 380 height 58
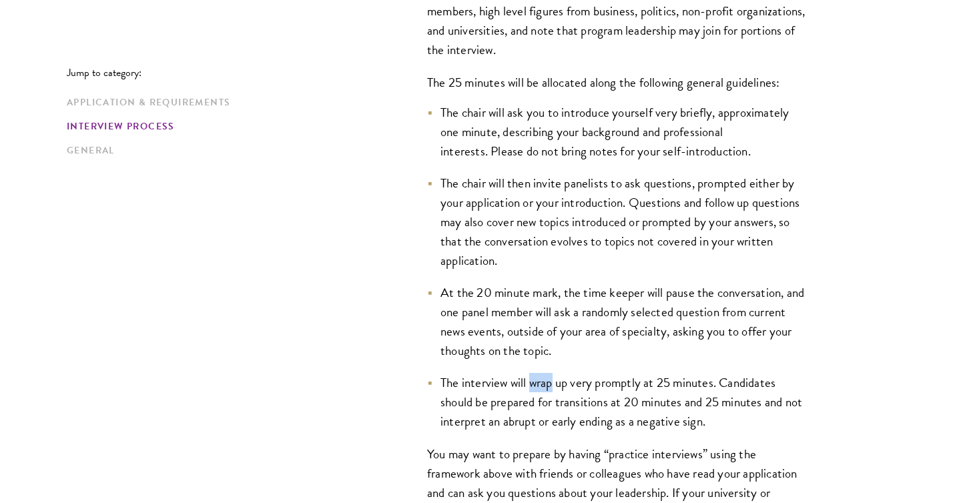
click at [546, 374] on li "The interview will wrap up very promptly at 25 minutes. Candidates should be pr…" at bounding box center [617, 402] width 380 height 58
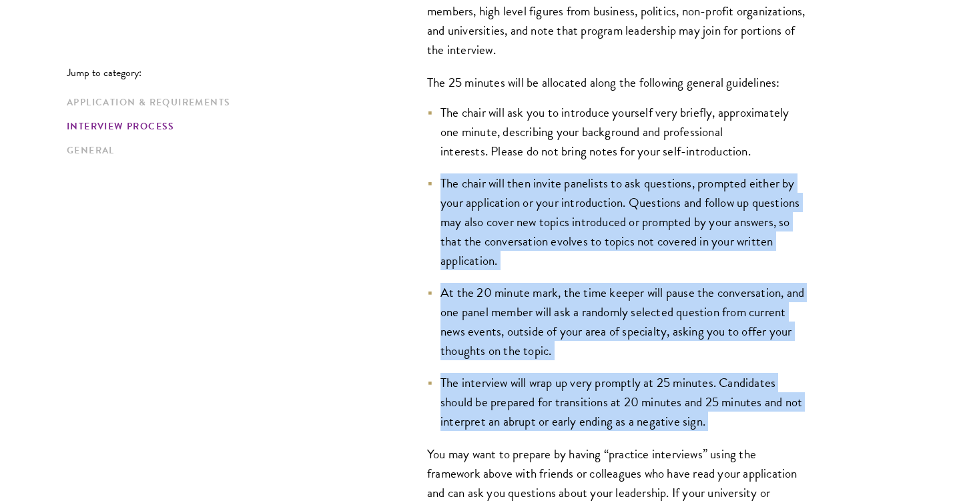
drag, startPoint x: 546, startPoint y: 372, endPoint x: 551, endPoint y: 249, distance: 123.6
click at [551, 249] on ul "The chair will ask you to introduce yourself very briefly, approximately one mi…" at bounding box center [617, 267] width 380 height 329
click at [551, 249] on li "The chair will then invite panelists to ask questions, prompted either by your …" at bounding box center [617, 222] width 380 height 97
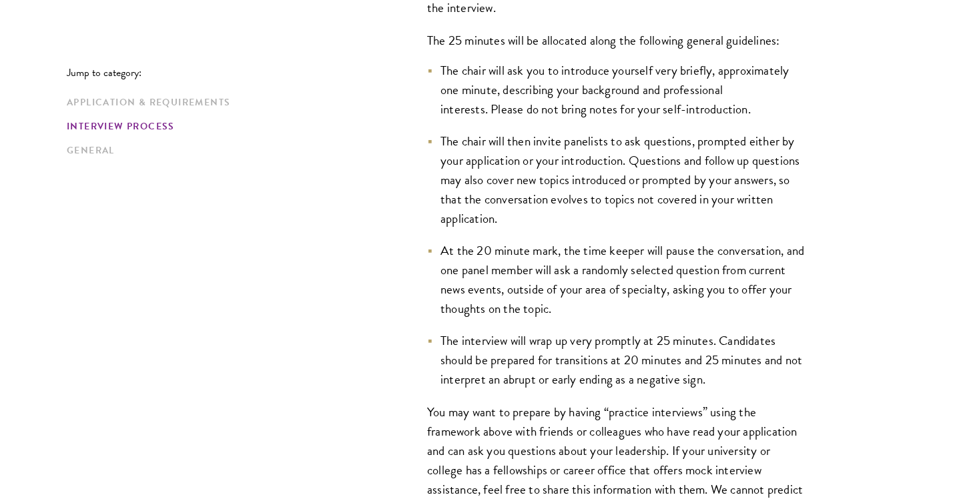
scroll to position [2213, 0]
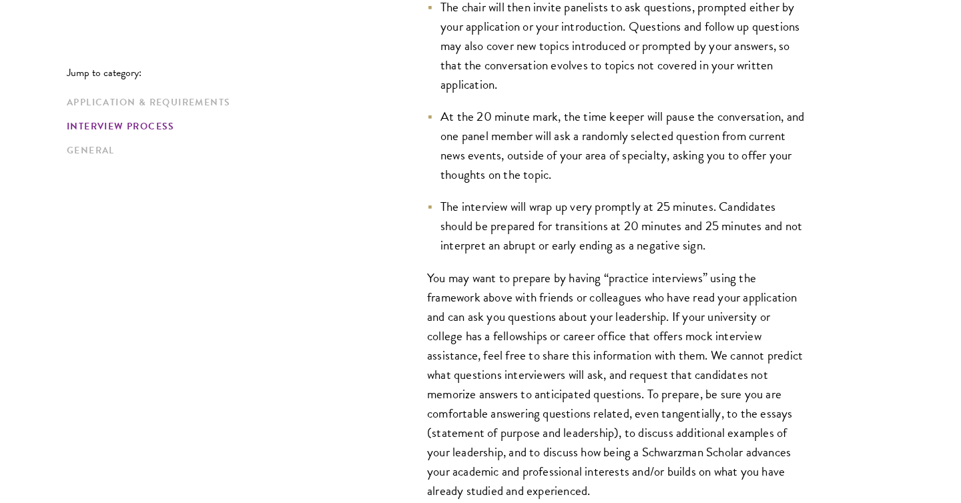
click at [551, 249] on li "The interview will wrap up very promptly at 25 minutes. Candidates should be pr…" at bounding box center [617, 226] width 380 height 58
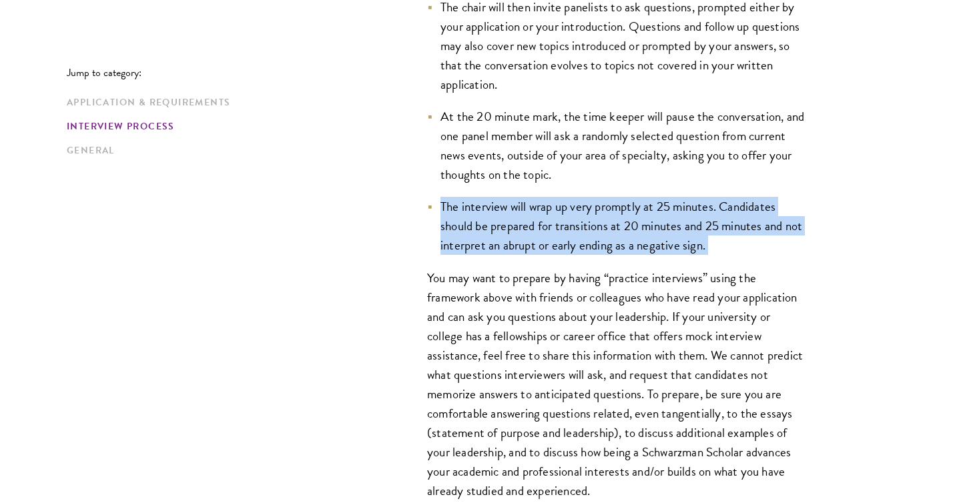
click at [551, 249] on li "The interview will wrap up very promptly at 25 minutes. Candidates should be pr…" at bounding box center [617, 226] width 380 height 58
click at [550, 249] on li "The interview will wrap up very promptly at 25 minutes. Candidates should be pr…" at bounding box center [617, 226] width 380 height 58
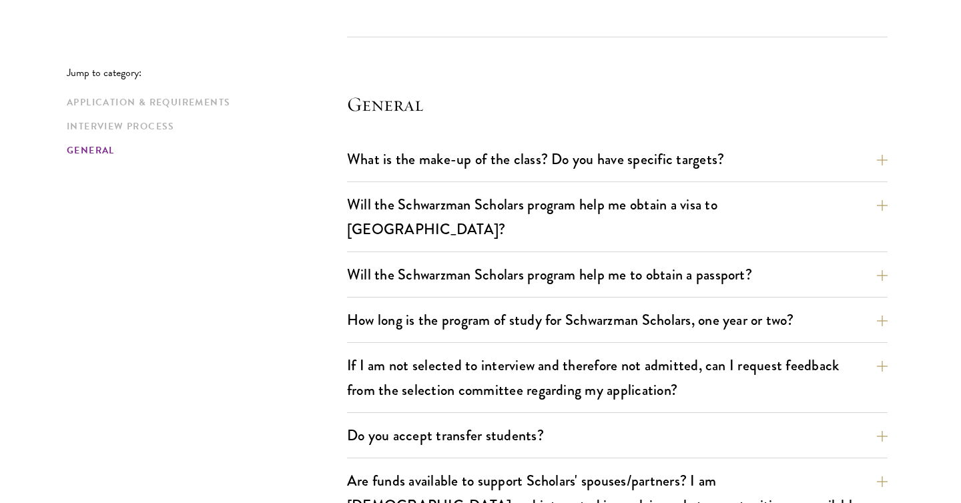
scroll to position [2753, 0]
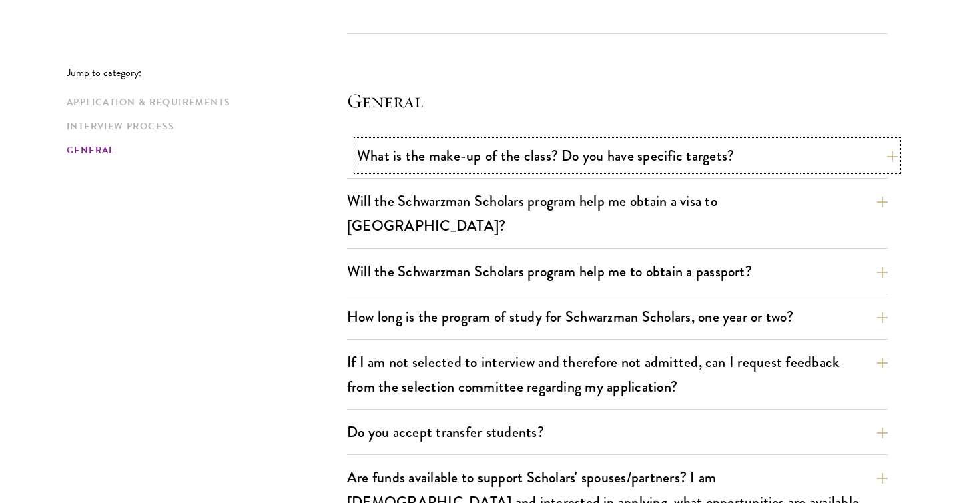
click at [416, 154] on button "What is the make-up of the class? Do you have specific targets?" at bounding box center [627, 156] width 541 height 30
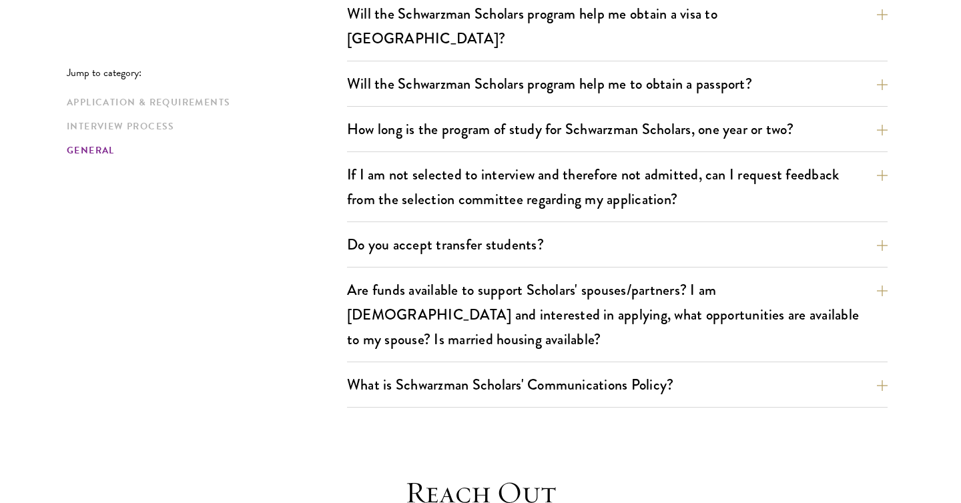
scroll to position [2345, 0]
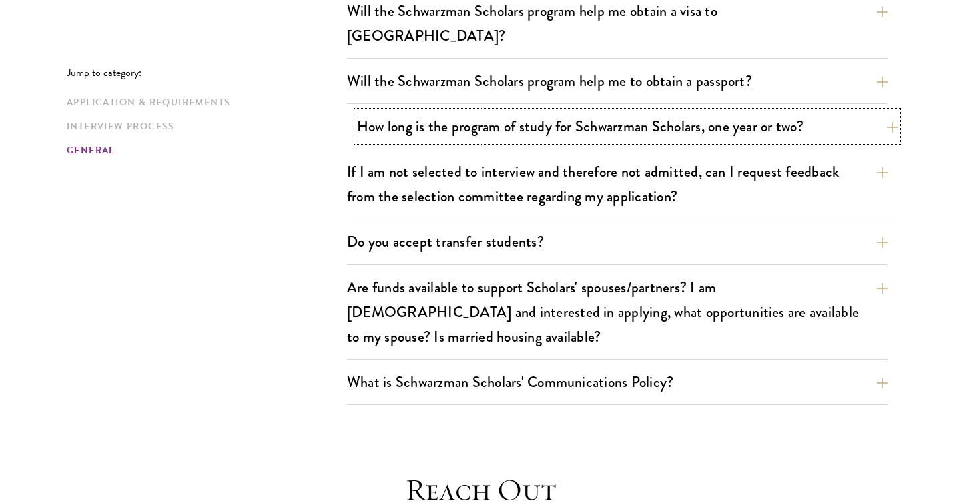
click at [454, 111] on button "How long is the program of study for Schwarzman Scholars, one year or two?" at bounding box center [627, 126] width 541 height 30
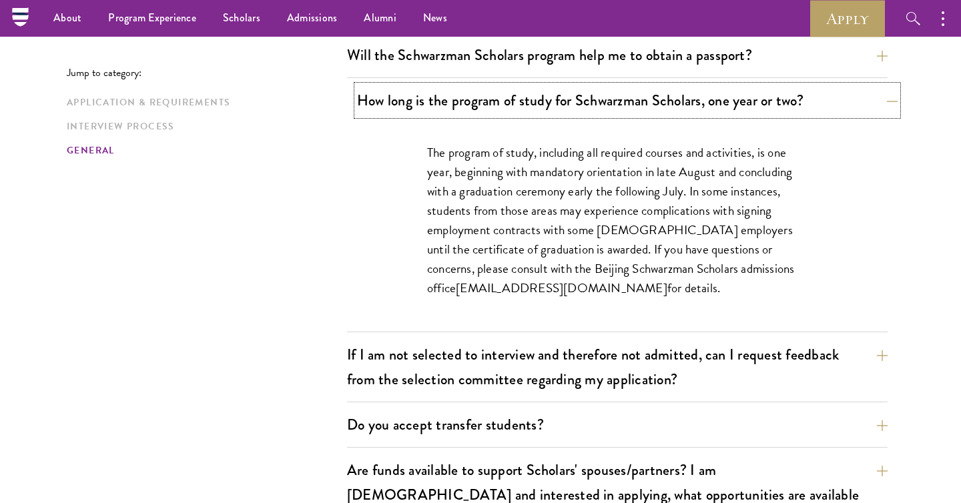
scroll to position [2078, 0]
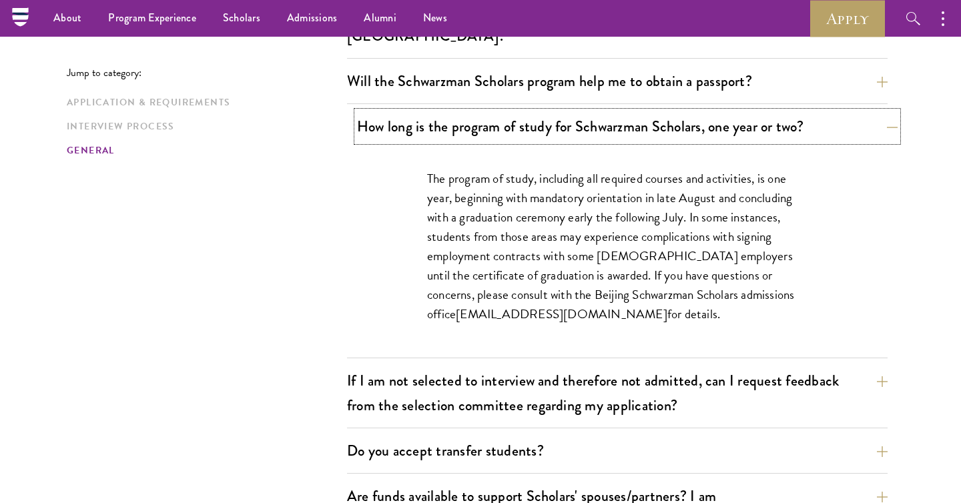
click at [453, 111] on button "How long is the program of study for Schwarzman Scholars, one year or two?" at bounding box center [627, 126] width 541 height 30
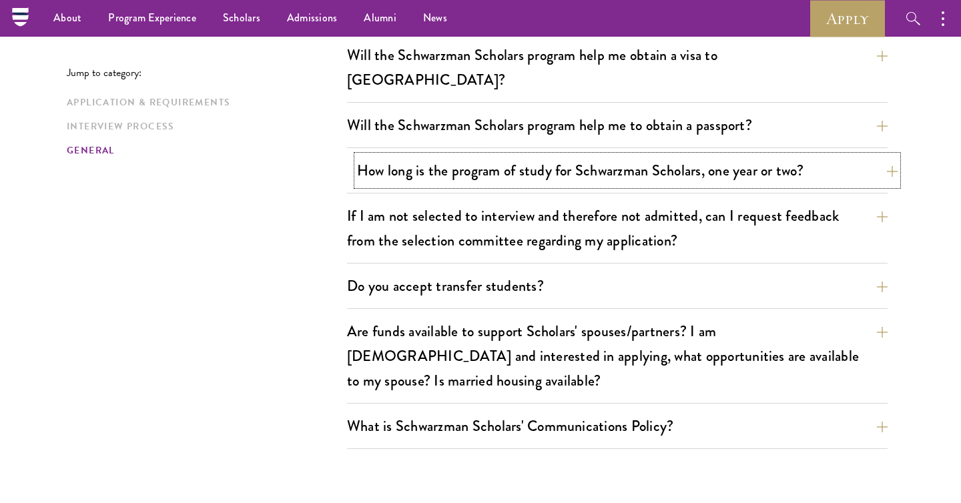
scroll to position [2027, 0]
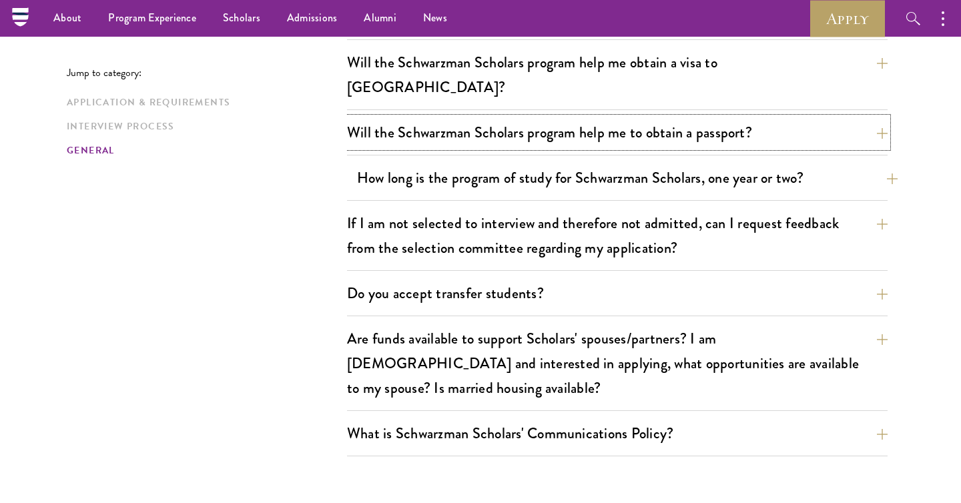
click at [453, 117] on button "Will the Schwarzman Scholars program help me to obtain a passport?" at bounding box center [617, 132] width 541 height 30
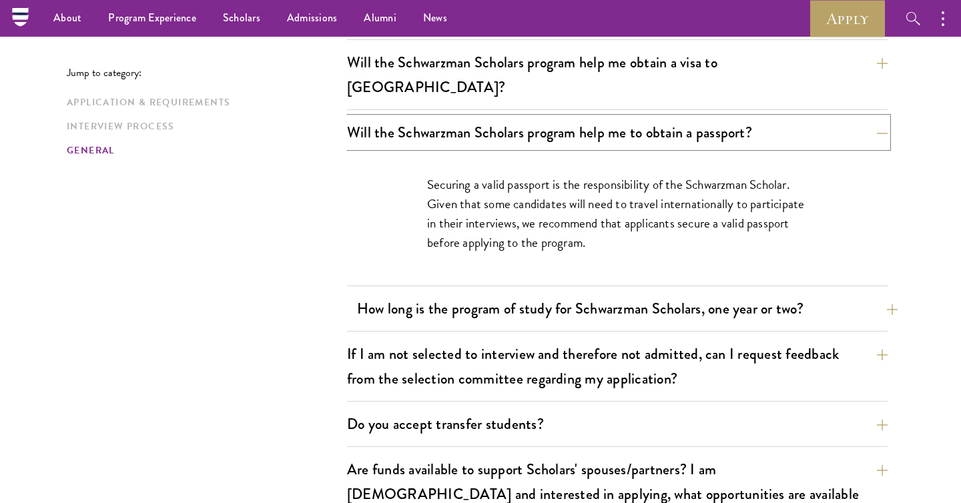
click at [453, 117] on button "Will the Schwarzman Scholars program help me to obtain a passport?" at bounding box center [617, 132] width 541 height 30
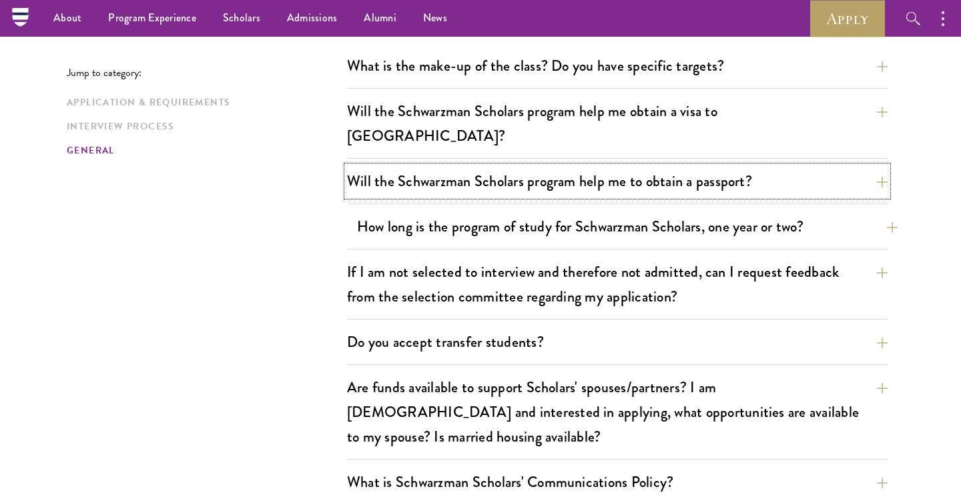
scroll to position [1976, 0]
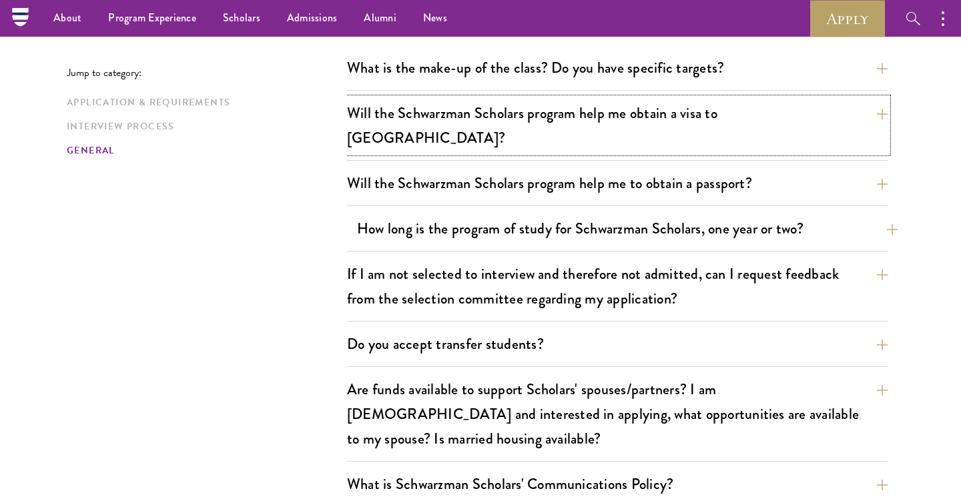
click at [453, 111] on button "Will the Schwarzman Scholars program help me obtain a visa to [GEOGRAPHIC_DATA]?" at bounding box center [617, 125] width 541 height 55
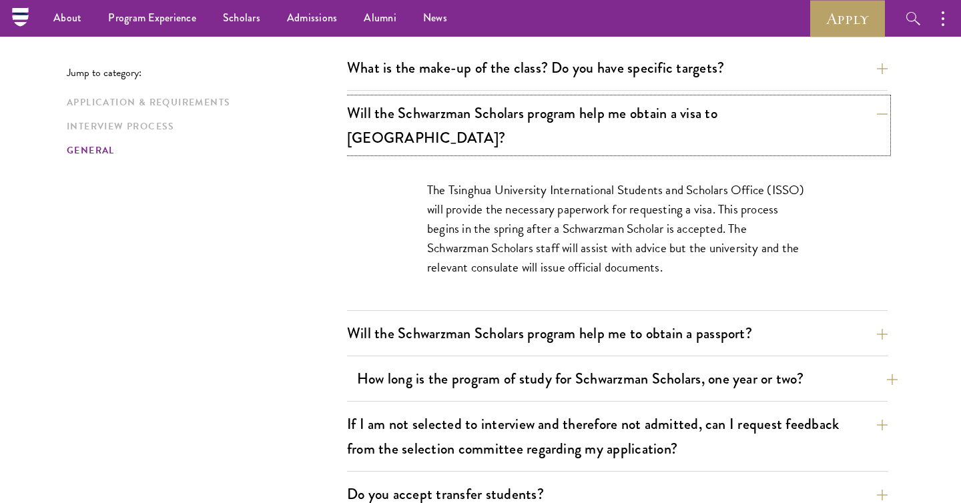
click at [453, 111] on button "Will the Schwarzman Scholars program help me obtain a visa to [GEOGRAPHIC_DATA]?" at bounding box center [617, 125] width 541 height 55
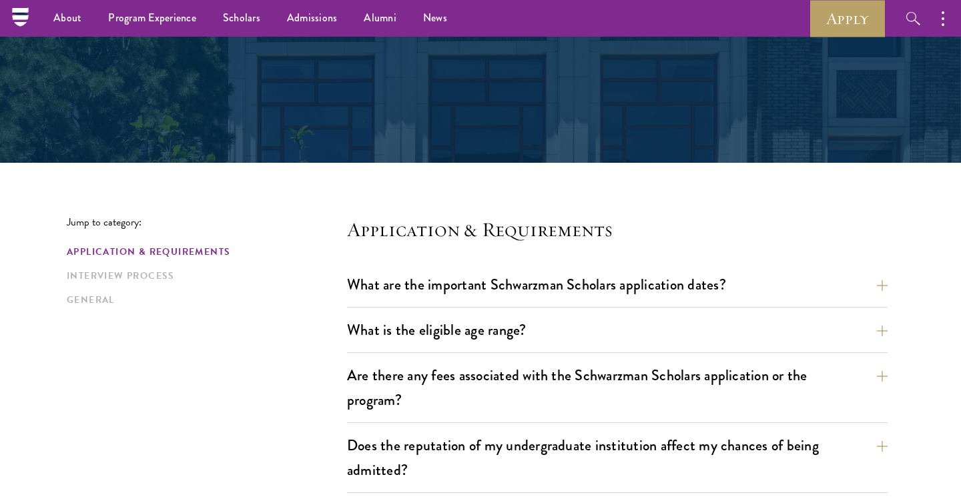
scroll to position [0, 0]
